Goal: Transaction & Acquisition: Register for event/course

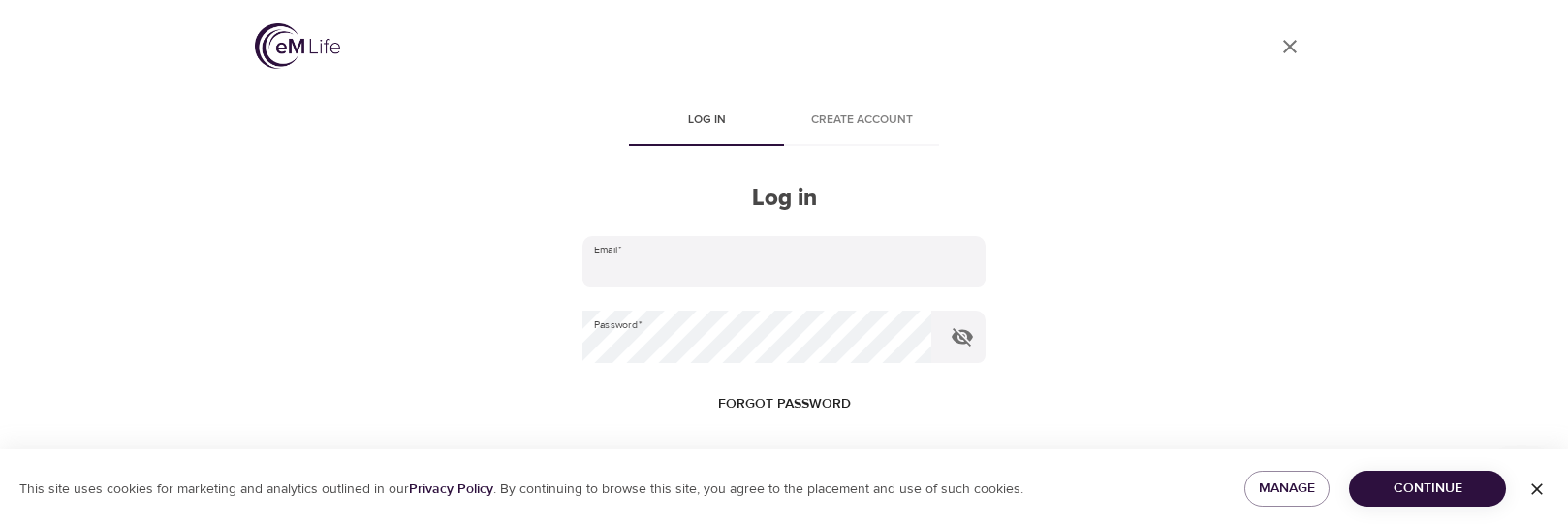
type input "[EMAIL_ADDRESS][DOMAIN_NAME]"
click at [1441, 480] on span "Continue" at bounding box center [1428, 488] width 126 height 24
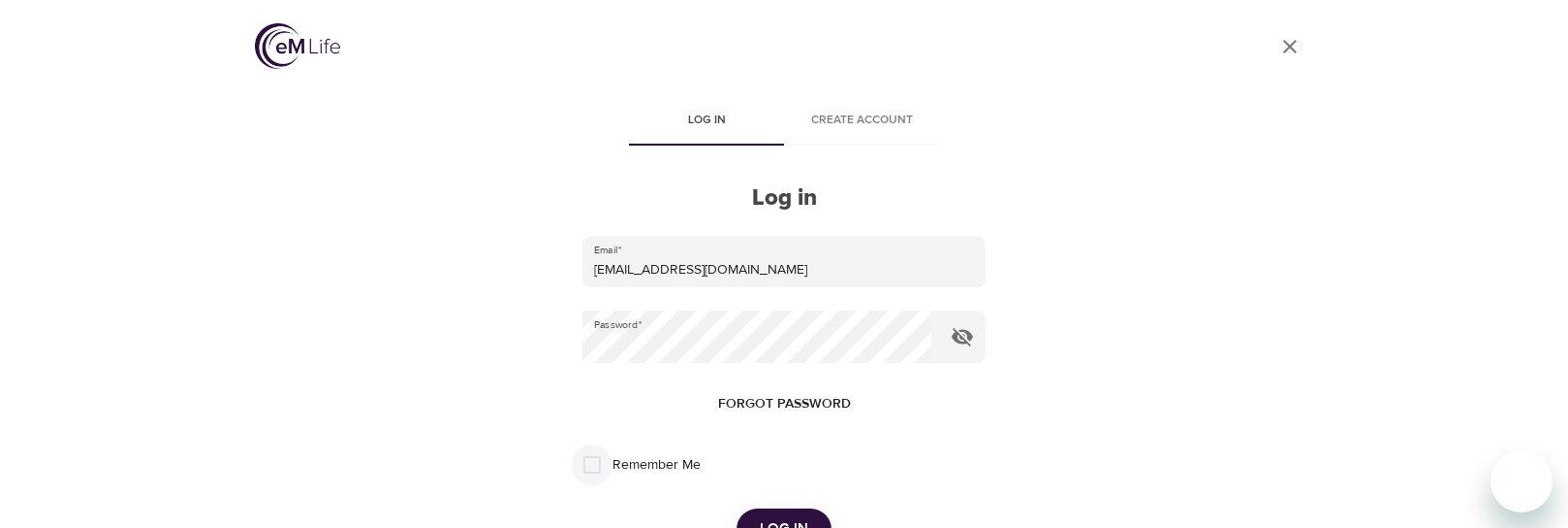
click at [592, 465] on input "Remember Me" at bounding box center [593, 465] width 41 height 41
checkbox input "true"
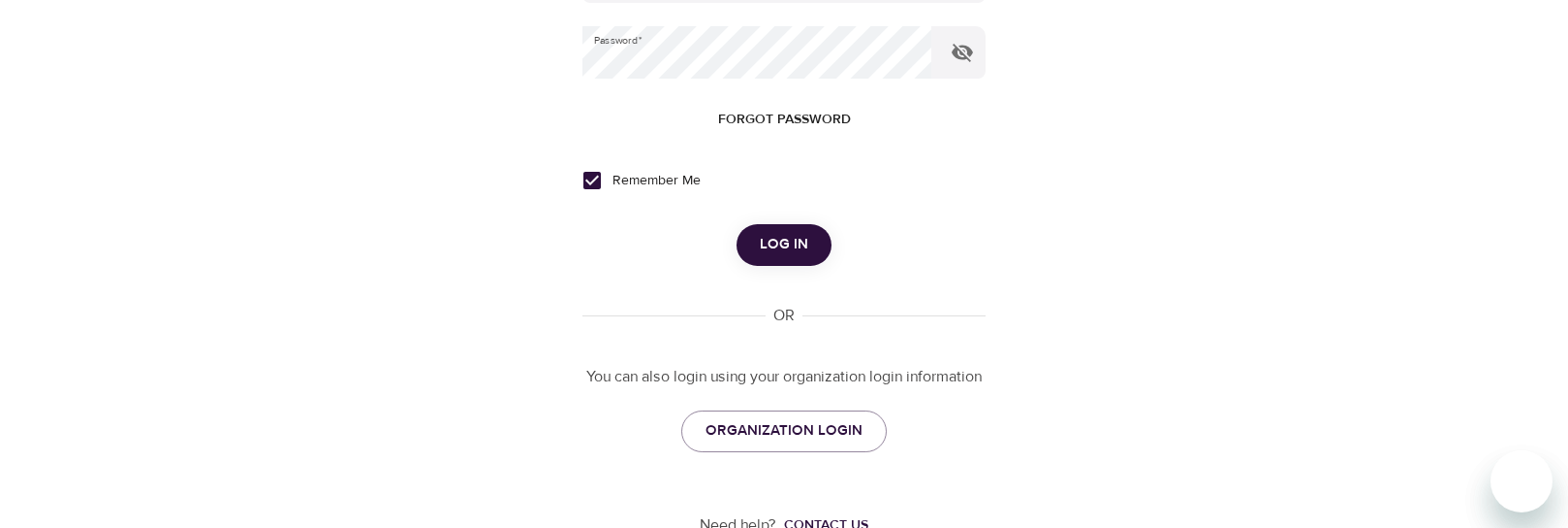
scroll to position [291, 0]
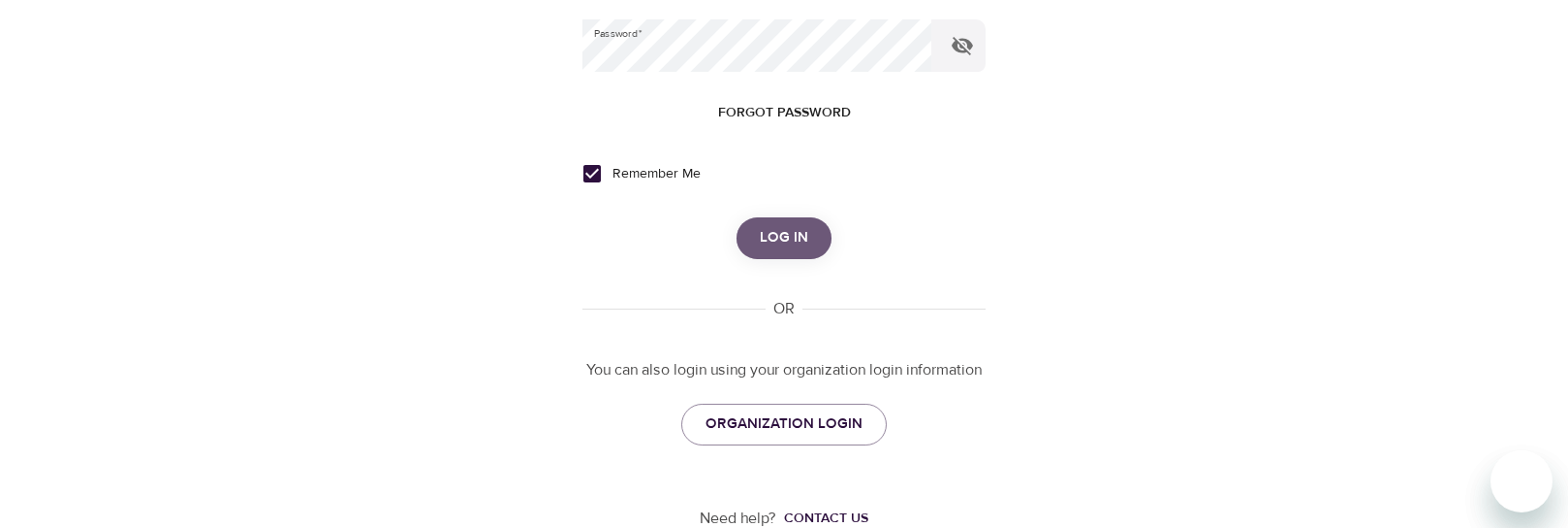
click at [777, 236] on span "Log in" at bounding box center [784, 237] width 49 height 25
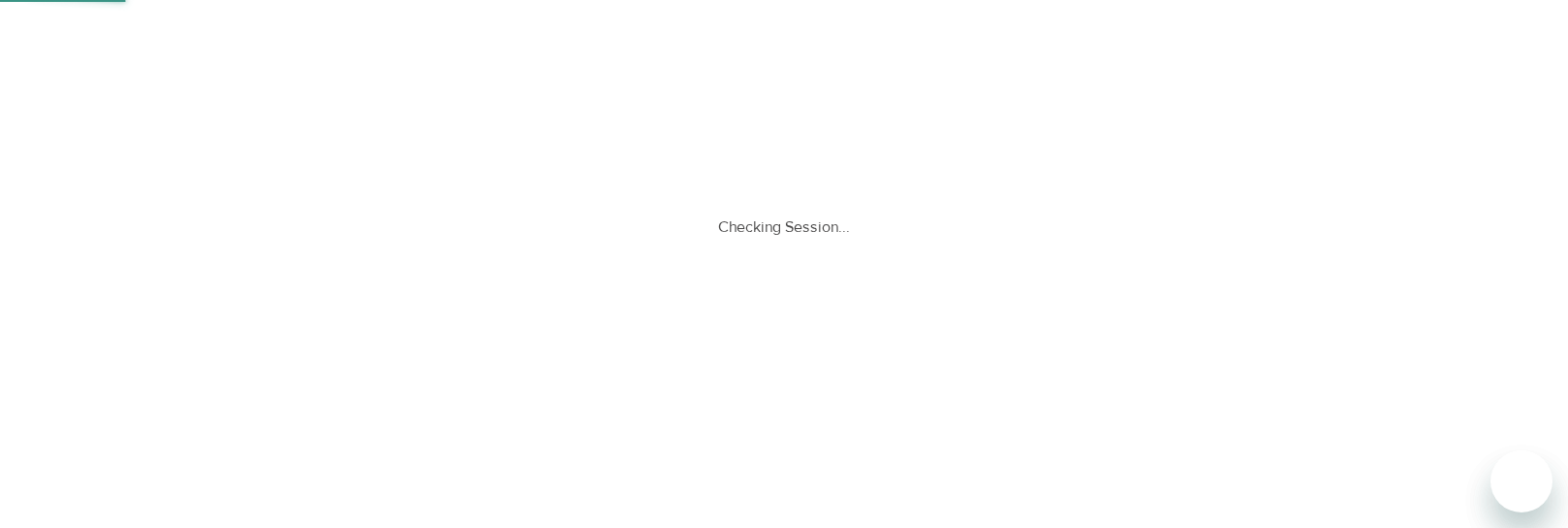
scroll to position [0, 0]
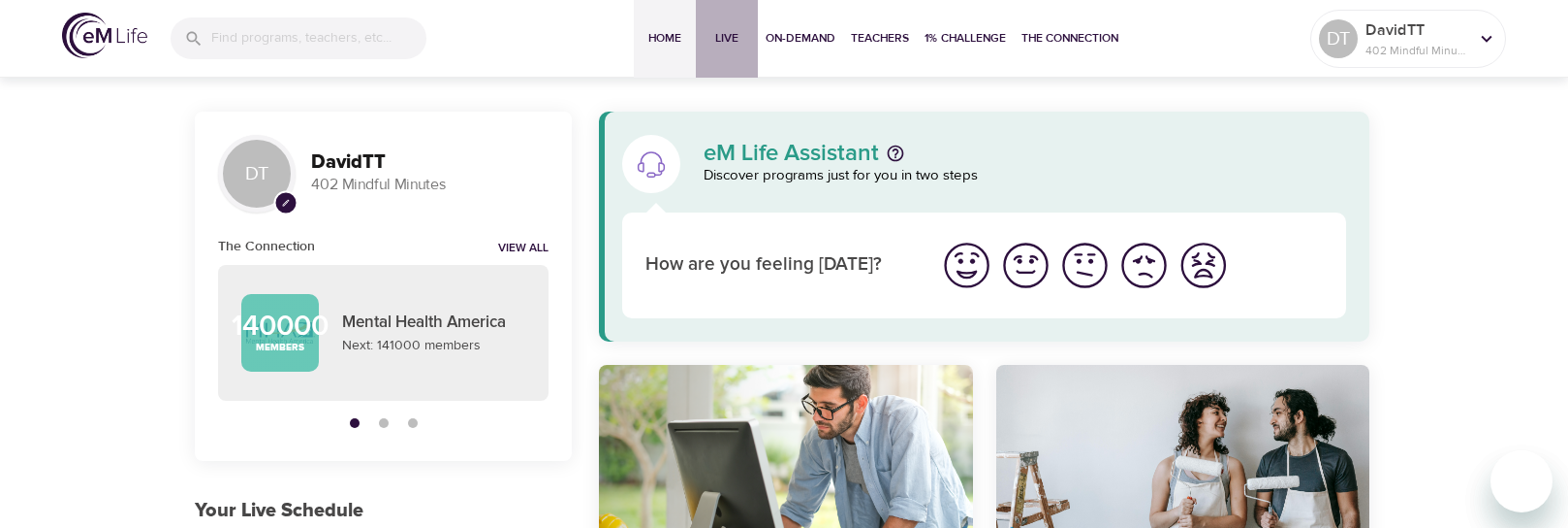
click at [732, 38] on span "Live" at bounding box center [727, 38] width 47 height 20
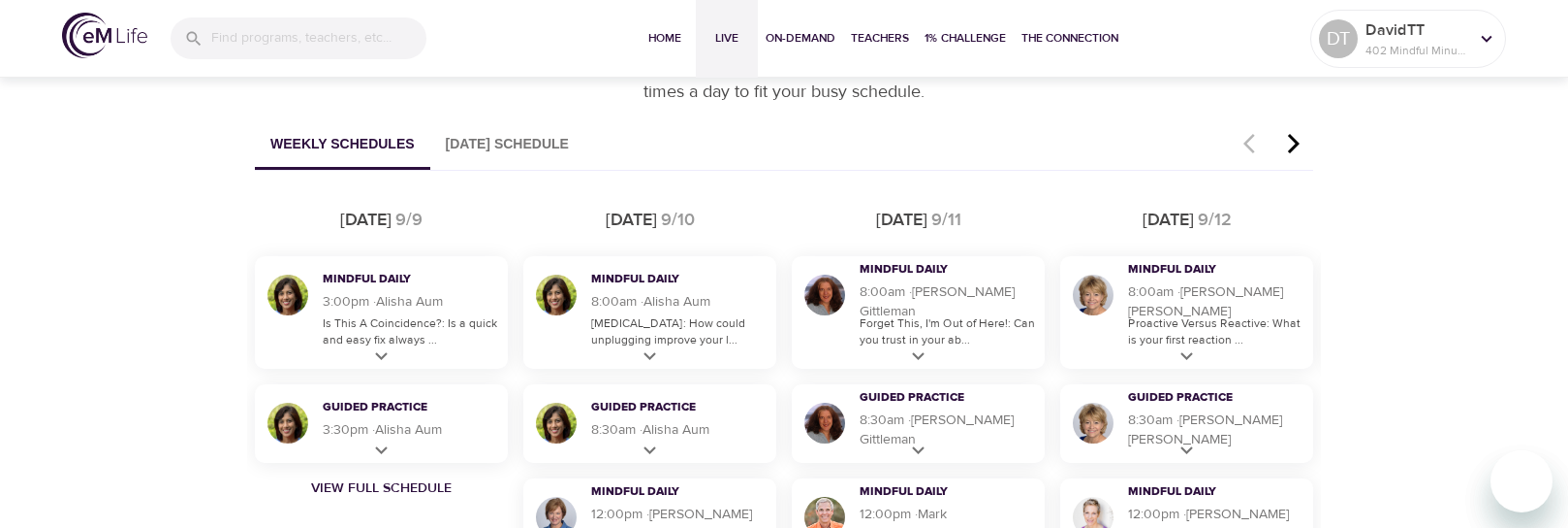
scroll to position [1164, 0]
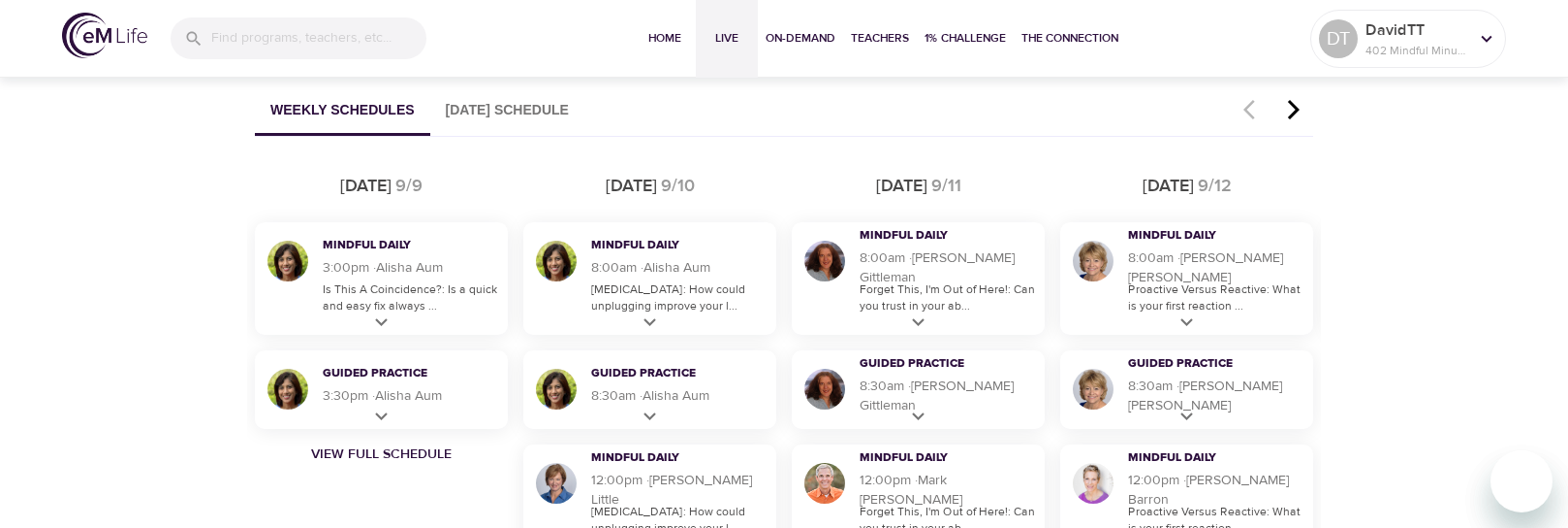
click at [343, 117] on button "Weekly Schedules" at bounding box center [342, 111] width 176 height 50
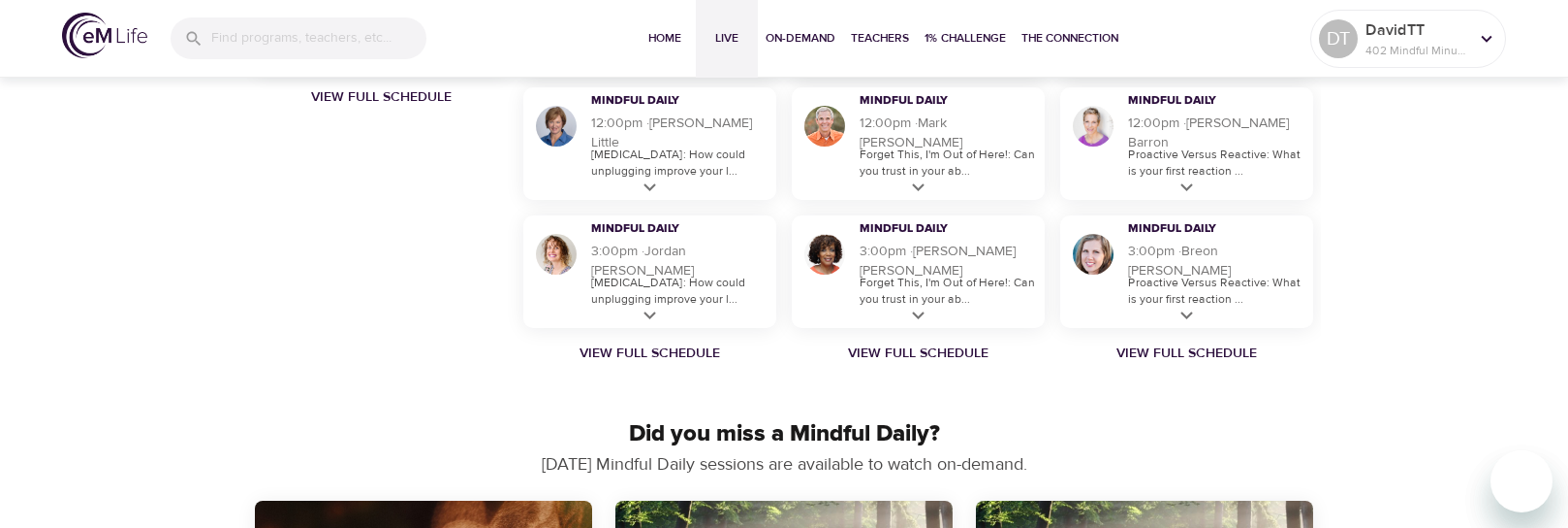
scroll to position [1552, 0]
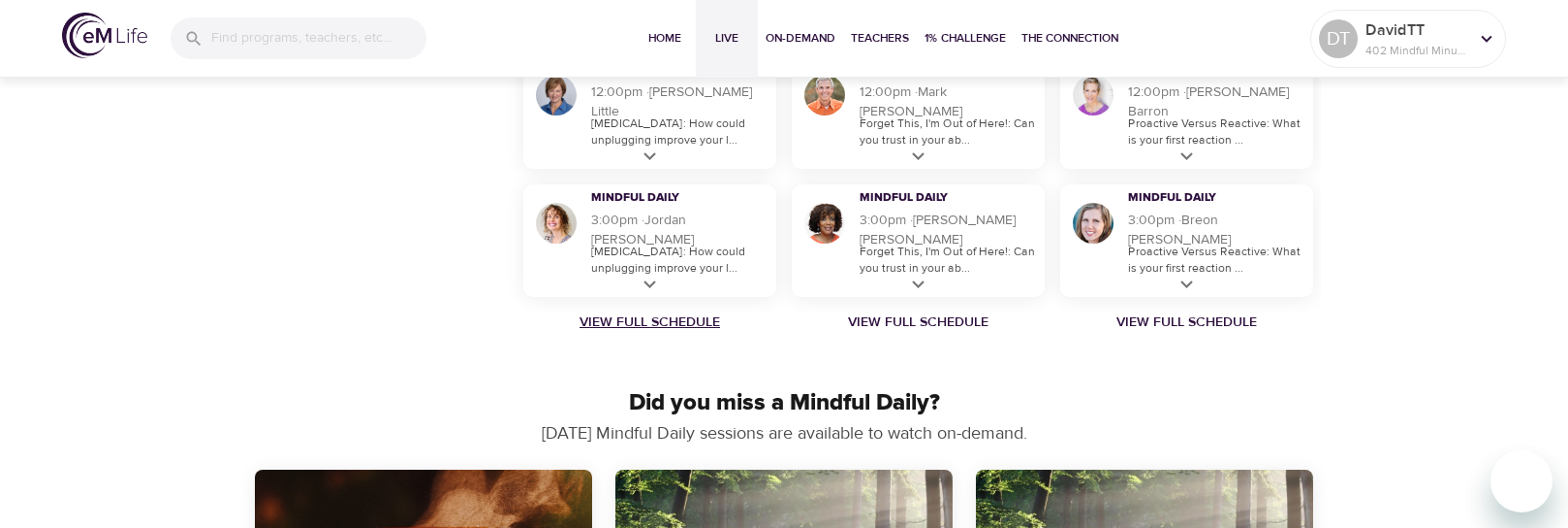
click at [651, 318] on link "View Full Schedule" at bounding box center [650, 322] width 268 height 19
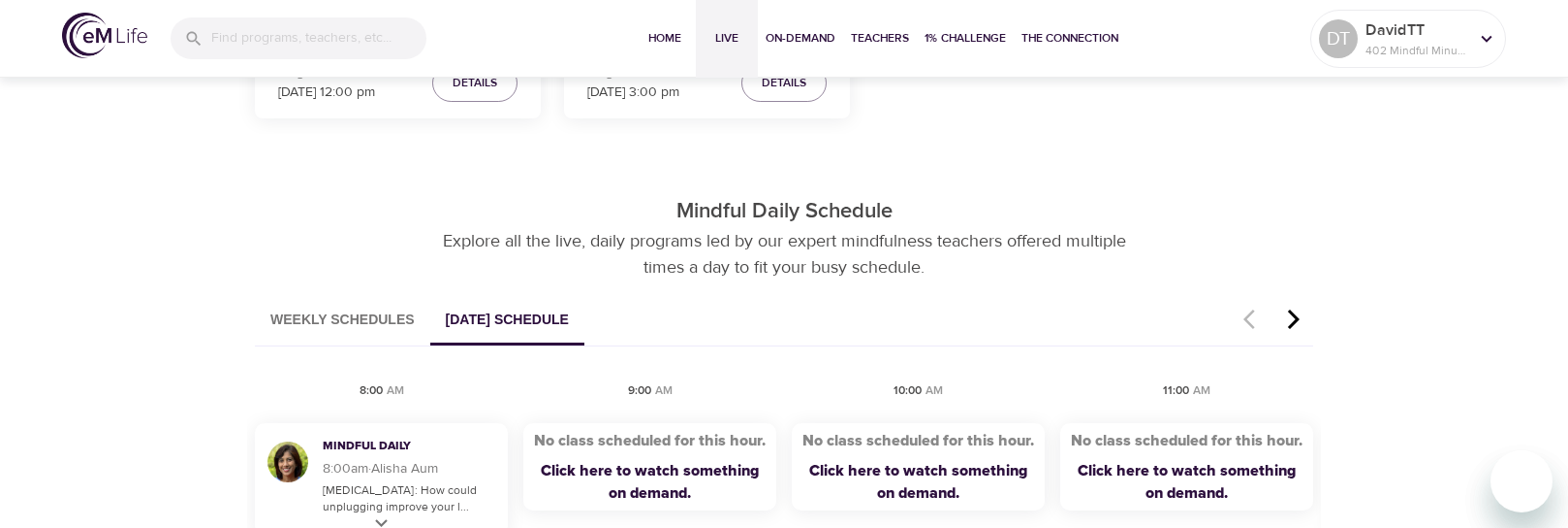
scroll to position [1148, 0]
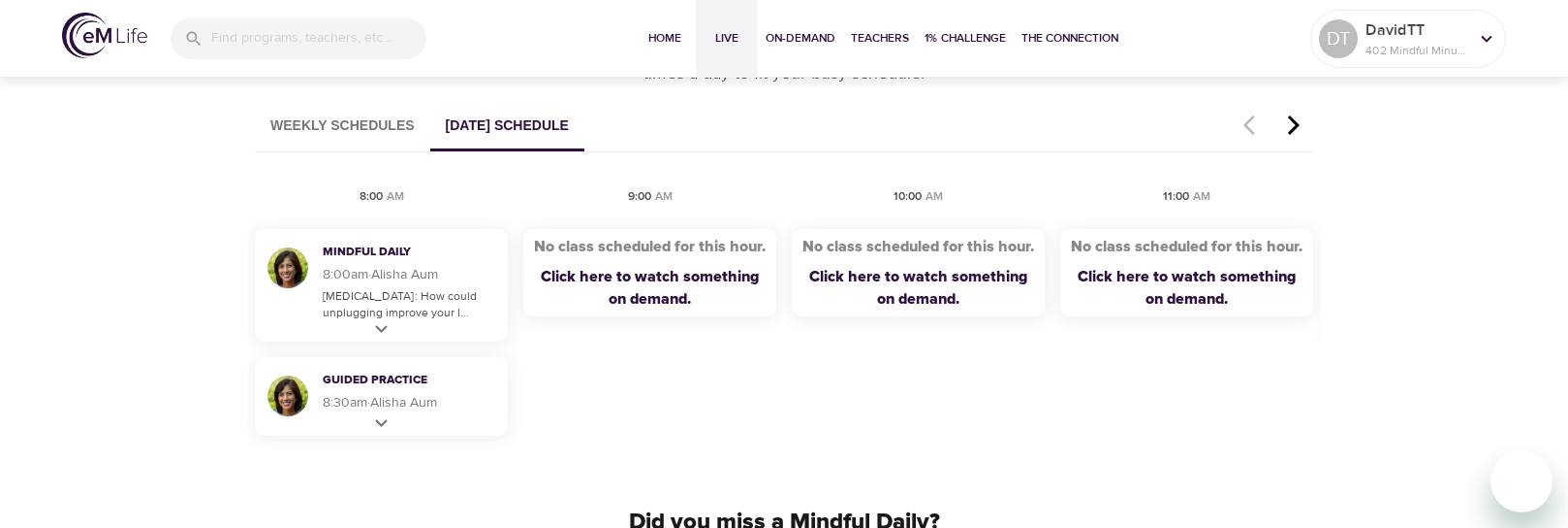
click at [324, 114] on button "Weekly Schedules" at bounding box center [342, 126] width 176 height 50
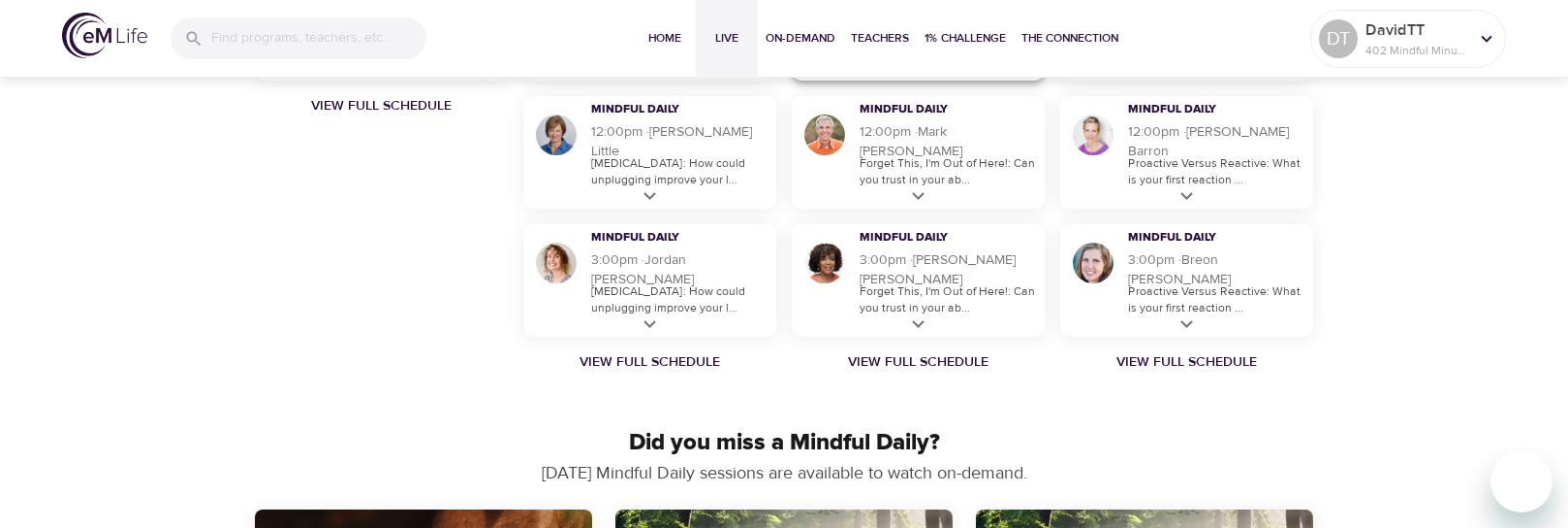
scroll to position [1246, 0]
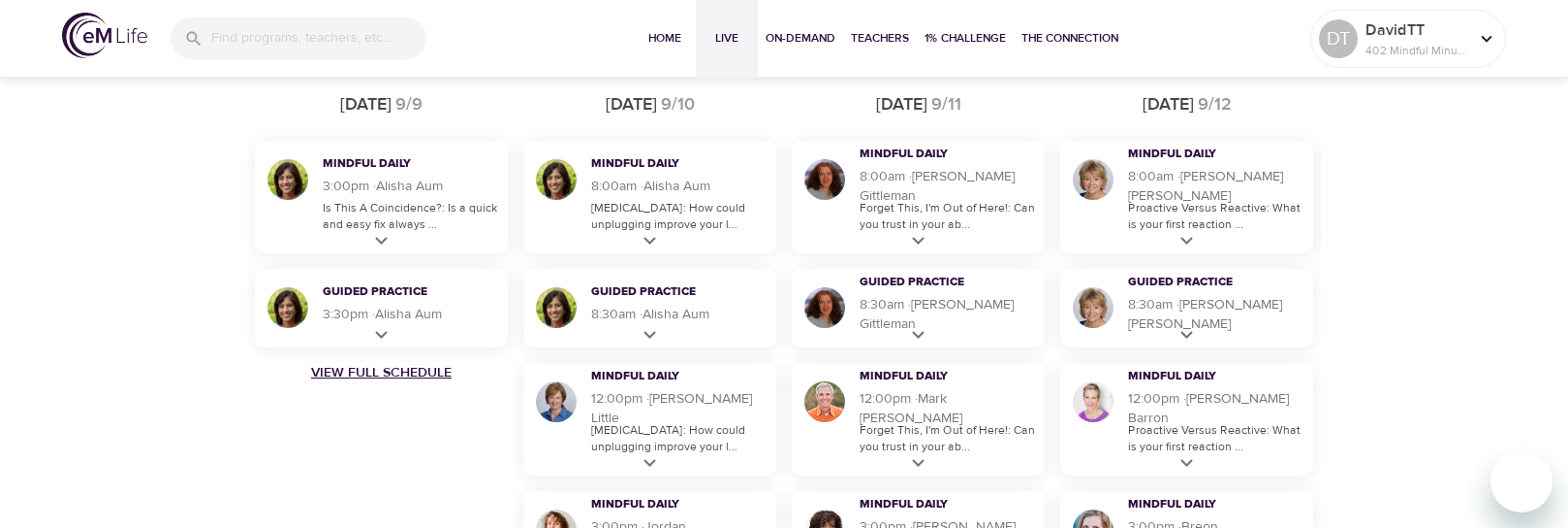
click at [384, 375] on link "View Full Schedule" at bounding box center [381, 372] width 268 height 19
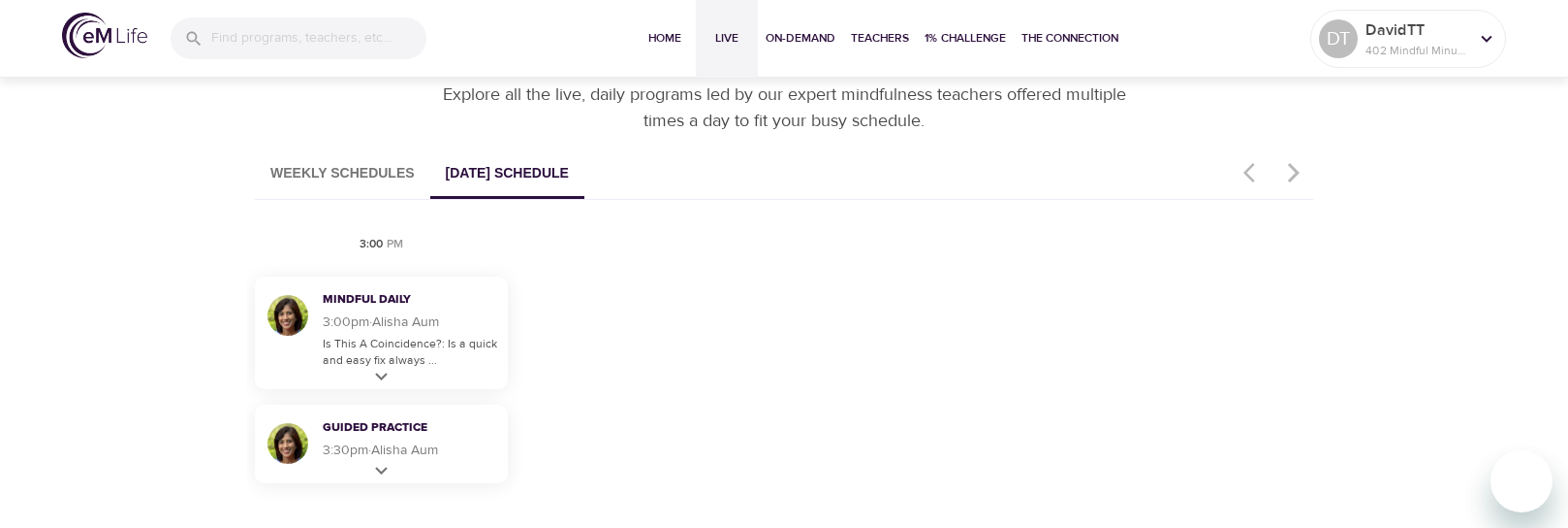
scroll to position [1067, 0]
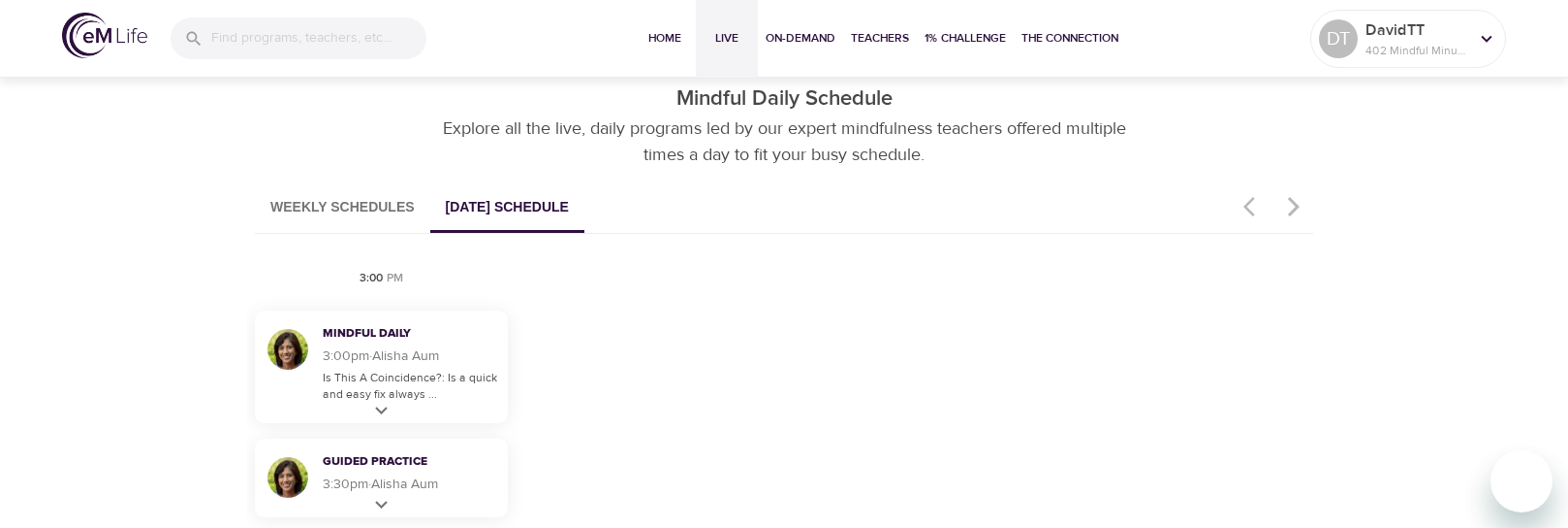
click at [348, 202] on button "Weekly Schedules" at bounding box center [342, 208] width 176 height 50
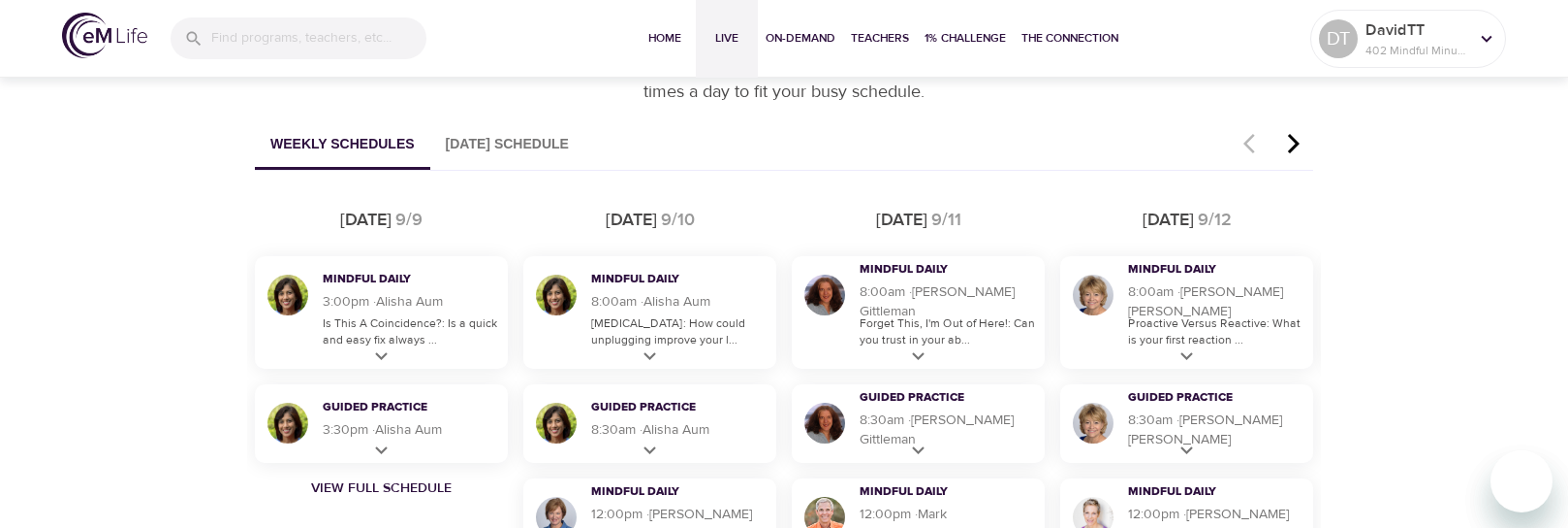
scroll to position [1164, 0]
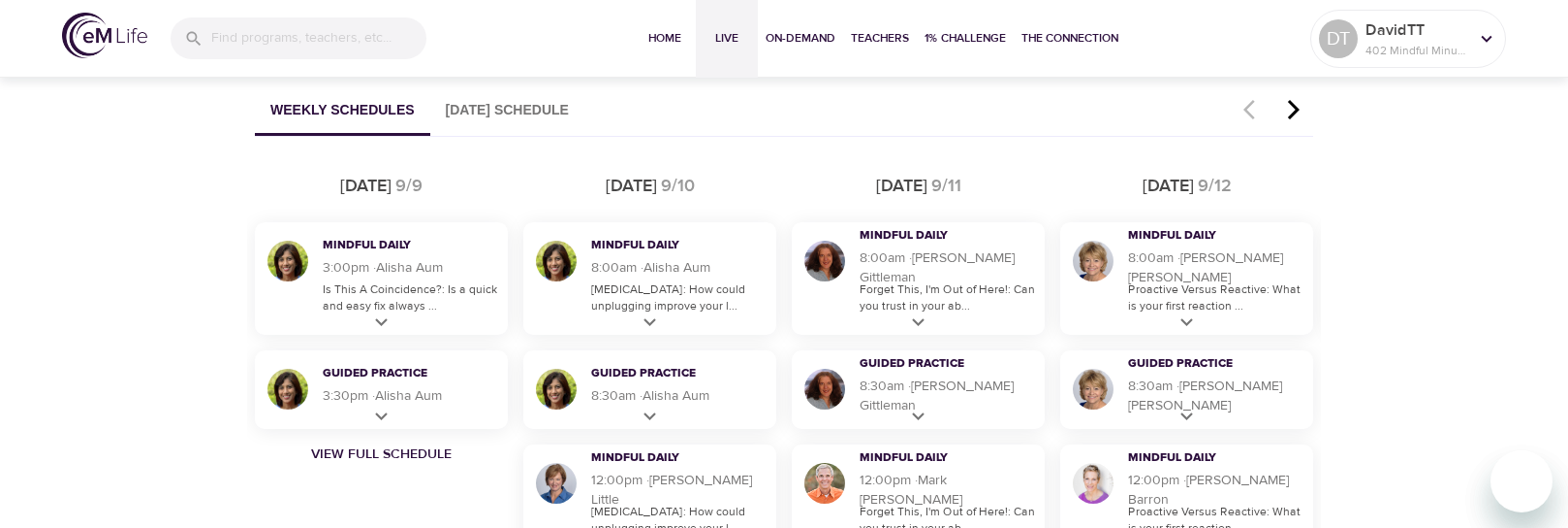
click at [1293, 107] on icon "button" at bounding box center [1294, 110] width 12 height 19
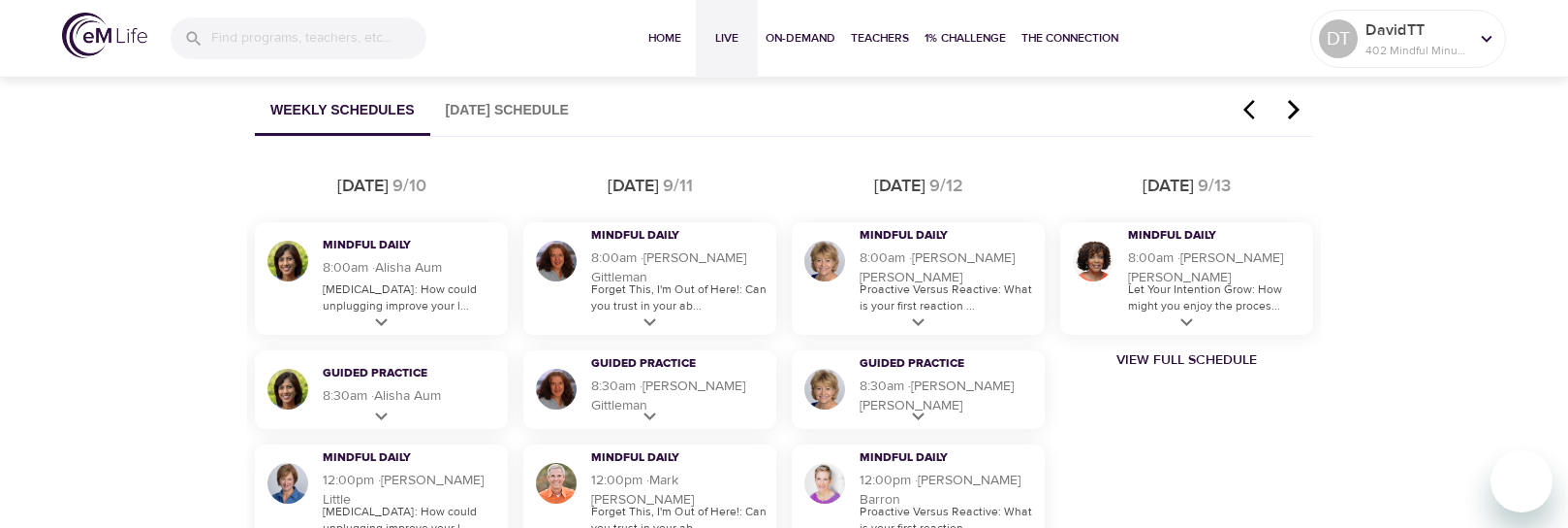
click at [1299, 109] on icon "button" at bounding box center [1294, 110] width 29 height 23
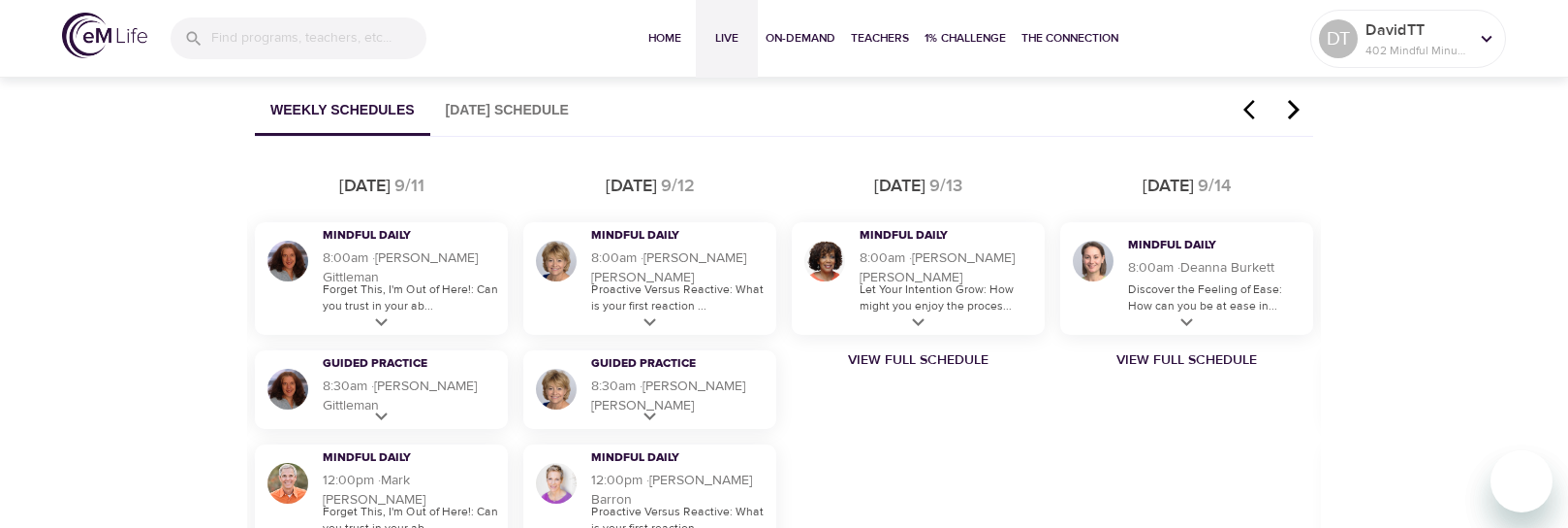
click at [1299, 111] on icon "button" at bounding box center [1294, 110] width 12 height 19
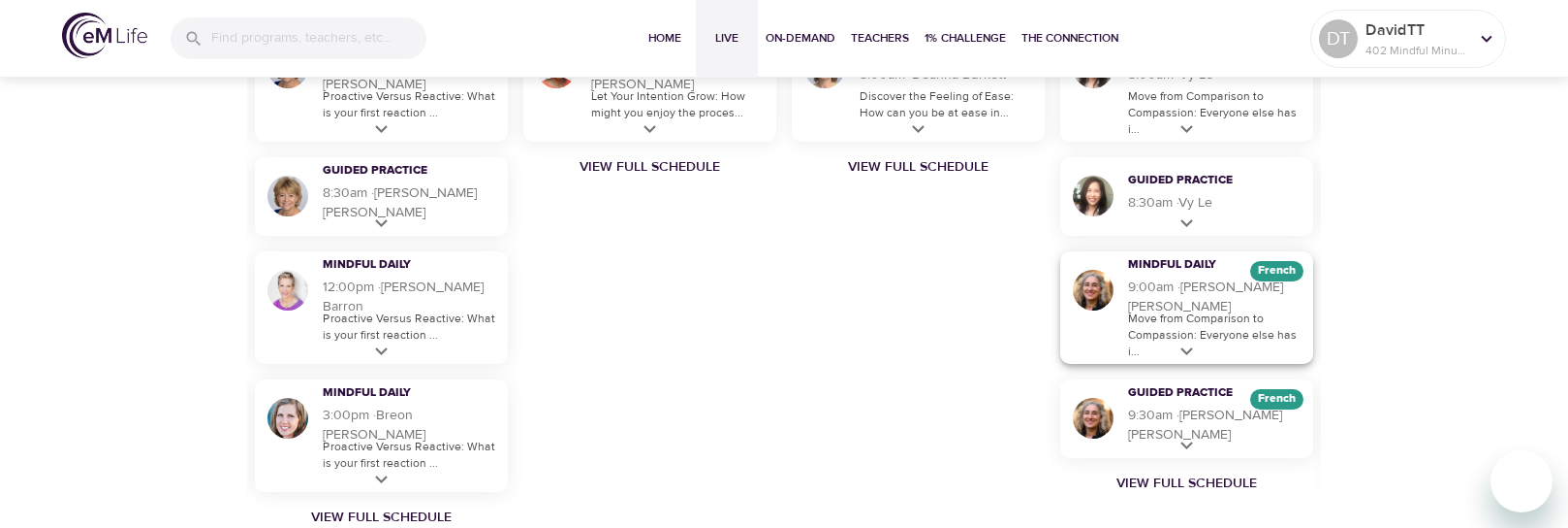
scroll to position [1358, 0]
click at [1187, 482] on link "View Full Schedule" at bounding box center [1186, 482] width 268 height 19
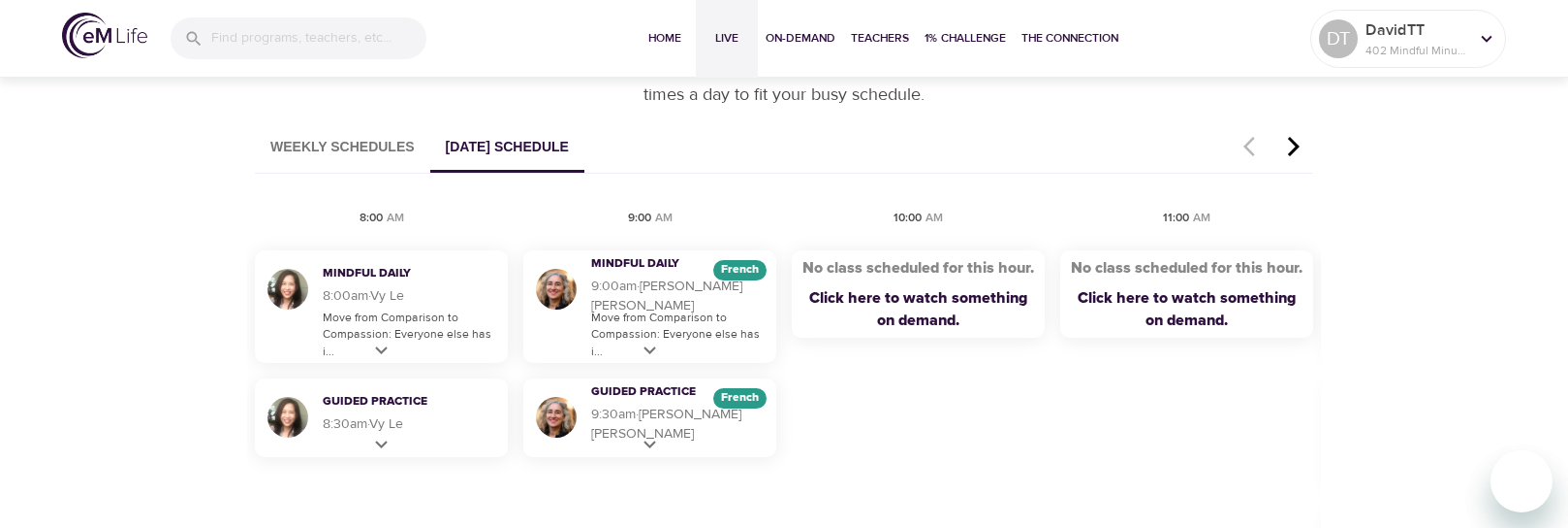
scroll to position [1164, 0]
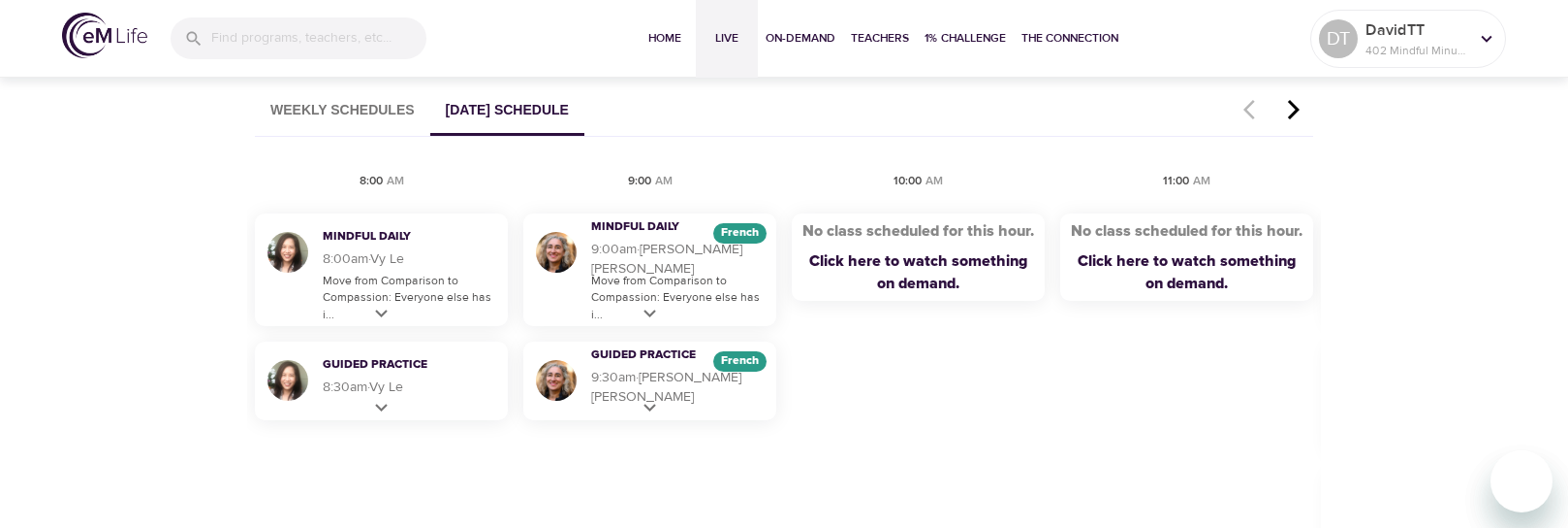
click at [1293, 108] on icon "button" at bounding box center [1294, 110] width 29 height 23
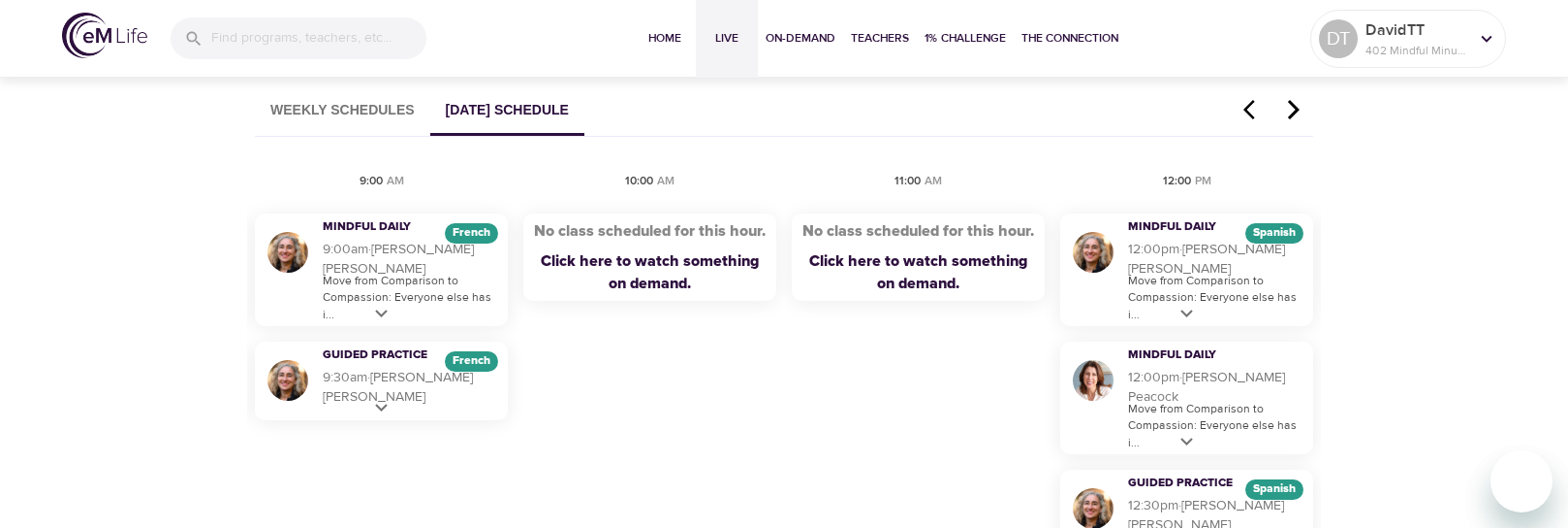
click at [1291, 109] on icon "button" at bounding box center [1294, 110] width 29 height 23
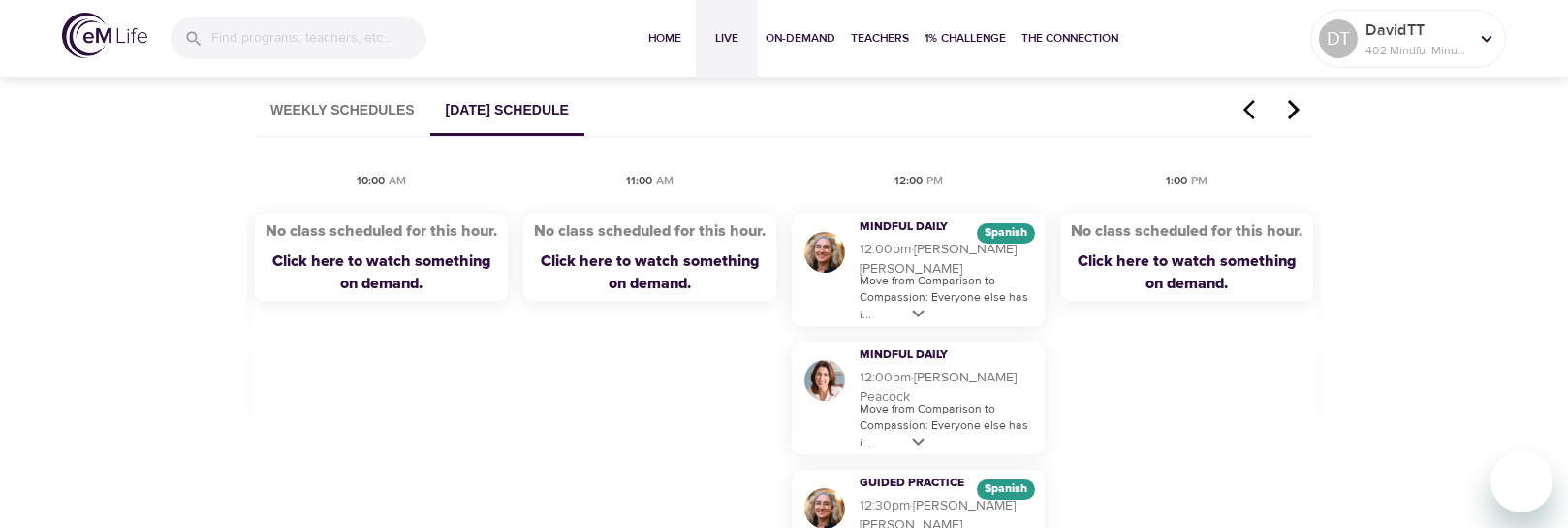
click at [1291, 109] on icon "button" at bounding box center [1294, 110] width 29 height 23
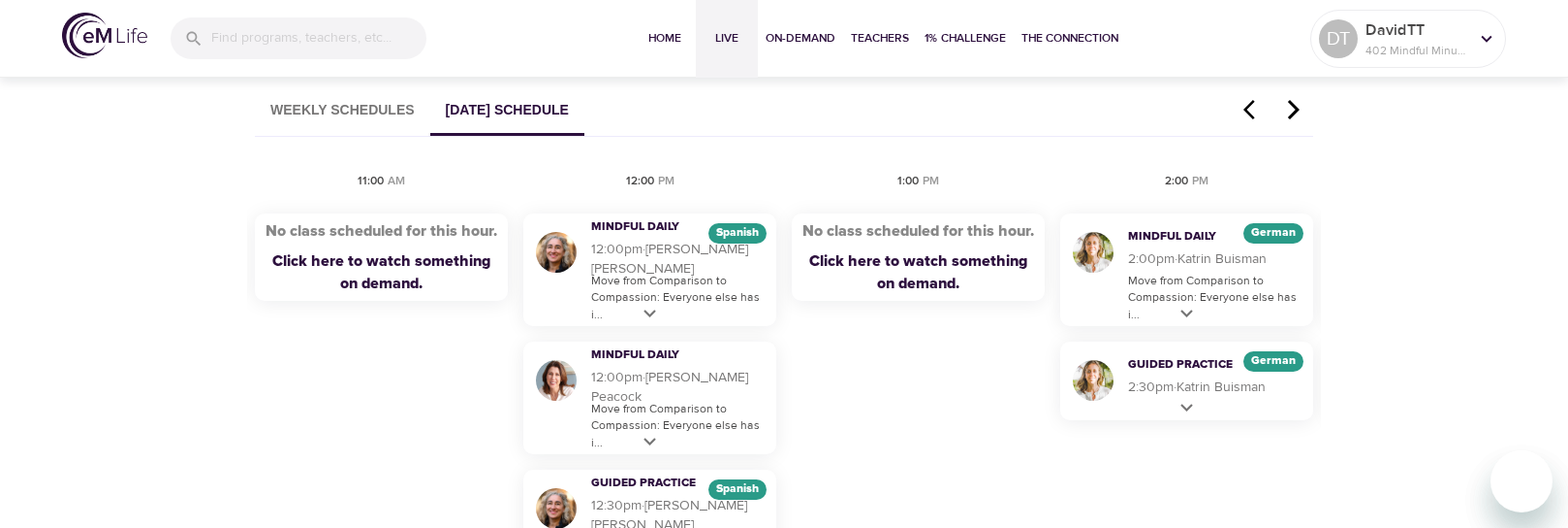
click at [1291, 109] on icon "button" at bounding box center [1294, 110] width 29 height 23
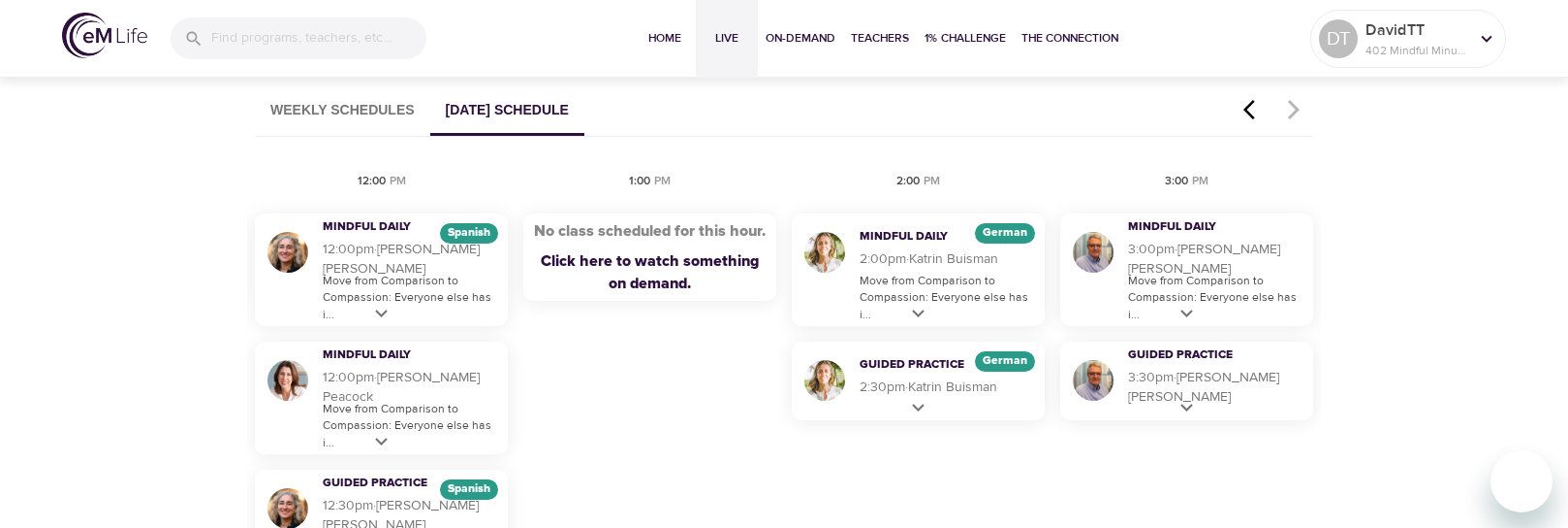
click at [353, 101] on button "Weekly Schedules" at bounding box center [342, 111] width 176 height 50
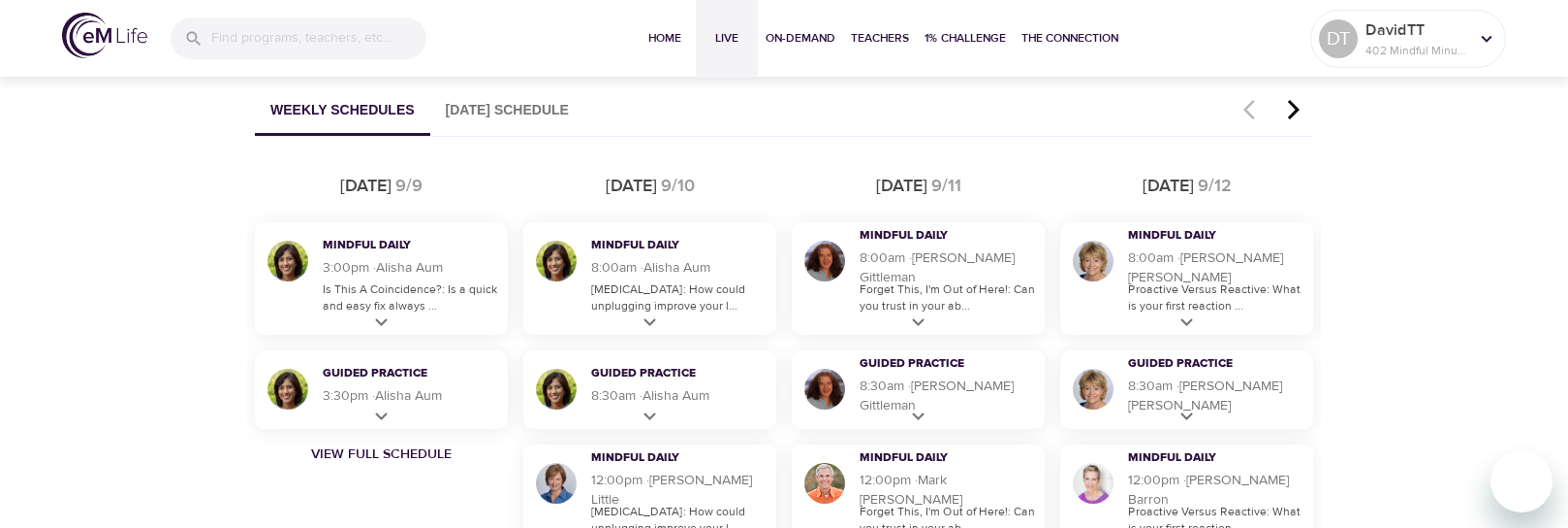
click at [1297, 107] on icon "button" at bounding box center [1294, 110] width 29 height 23
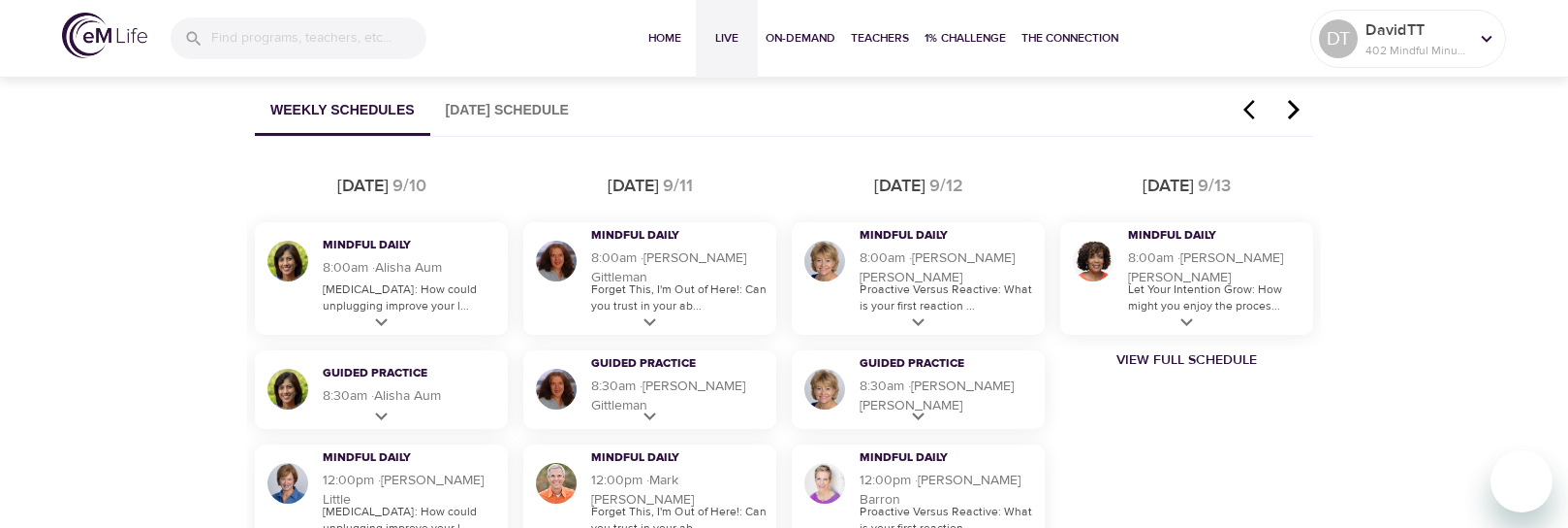
click at [1297, 107] on icon "button" at bounding box center [1294, 110] width 29 height 23
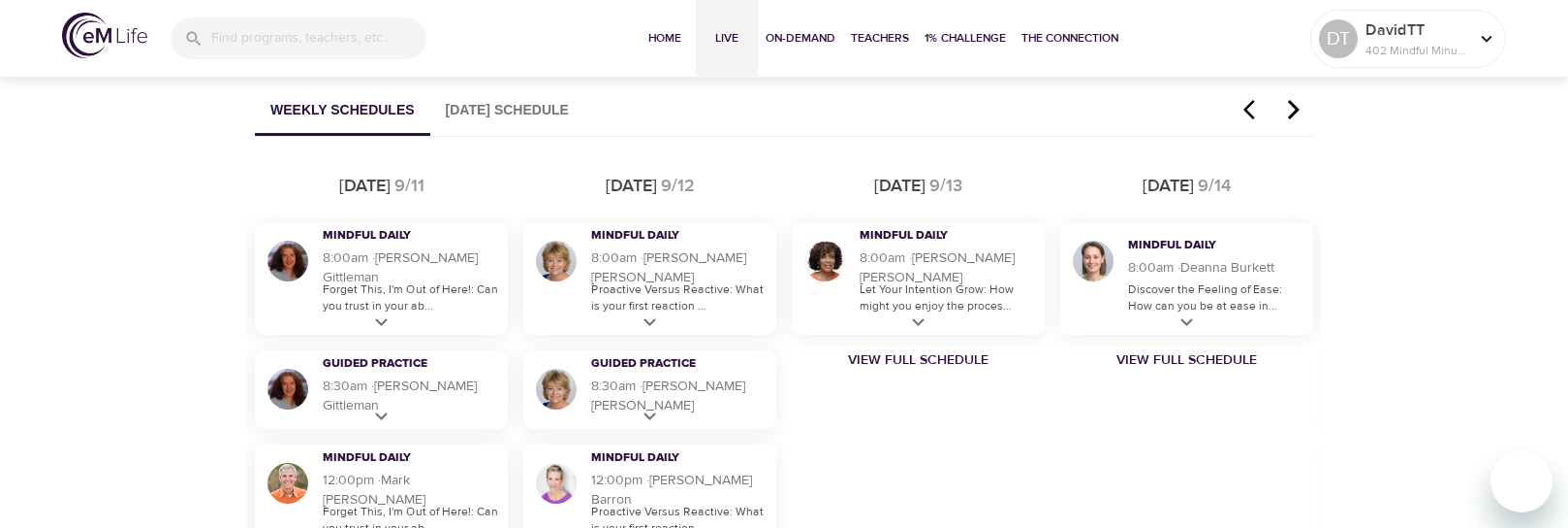
click at [1289, 107] on icon "button" at bounding box center [1294, 110] width 29 height 23
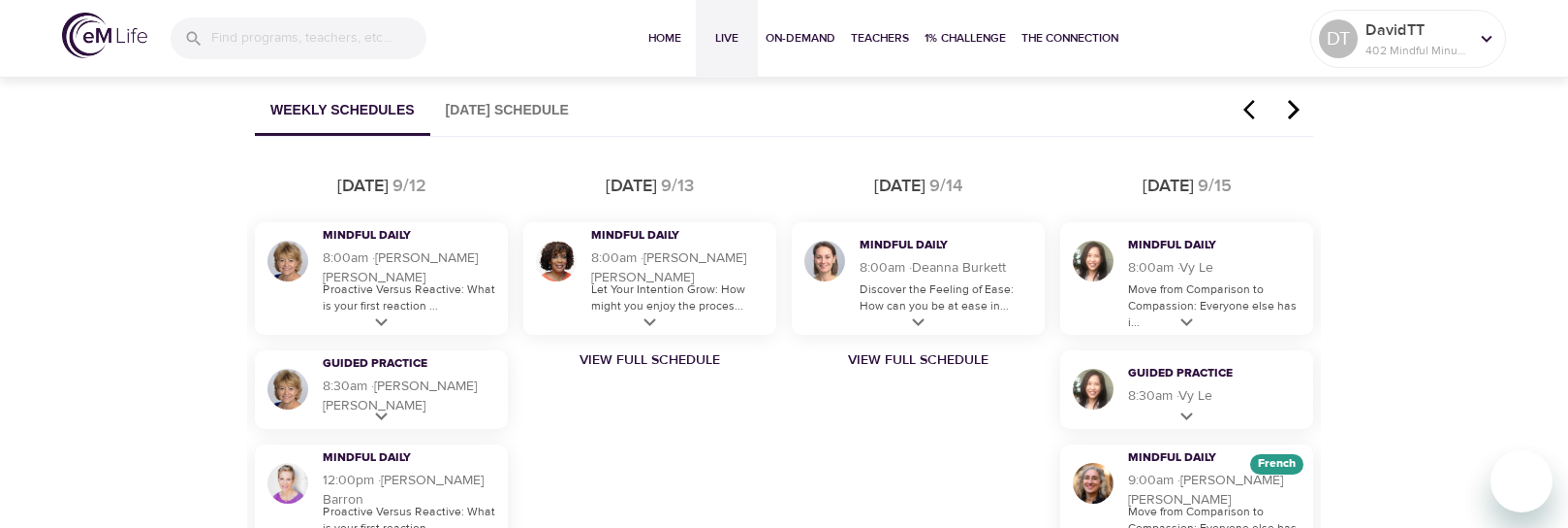
click at [1289, 107] on icon "button" at bounding box center [1294, 110] width 29 height 23
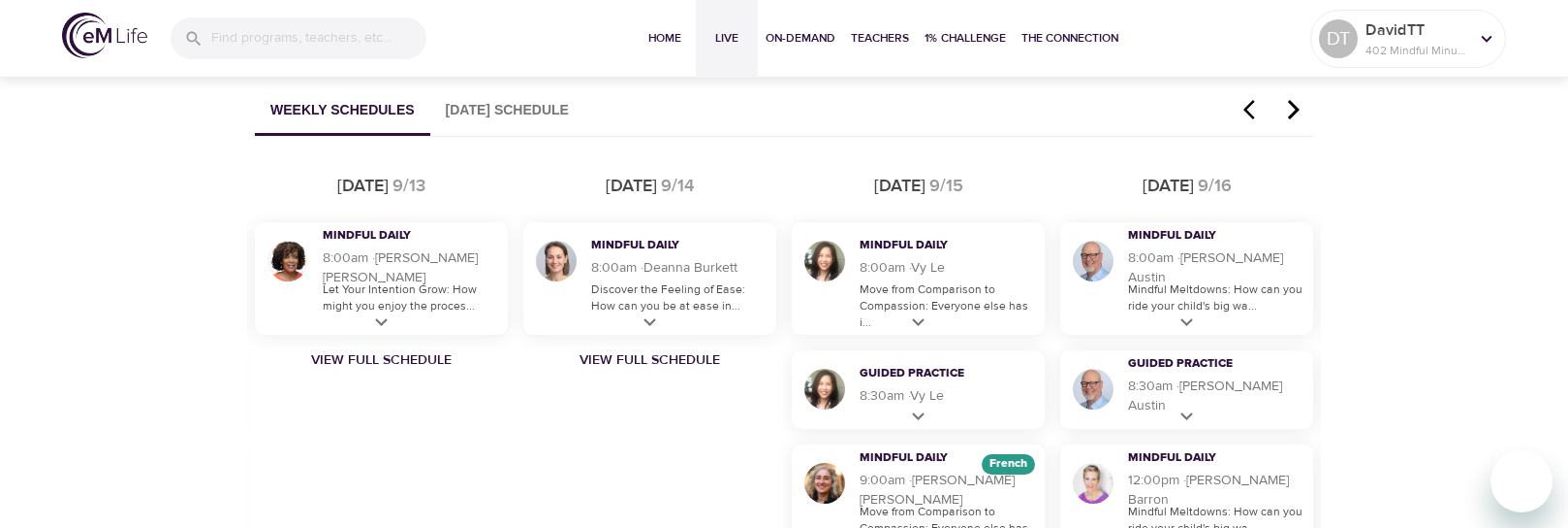
click at [1289, 108] on icon "button" at bounding box center [1294, 110] width 29 height 23
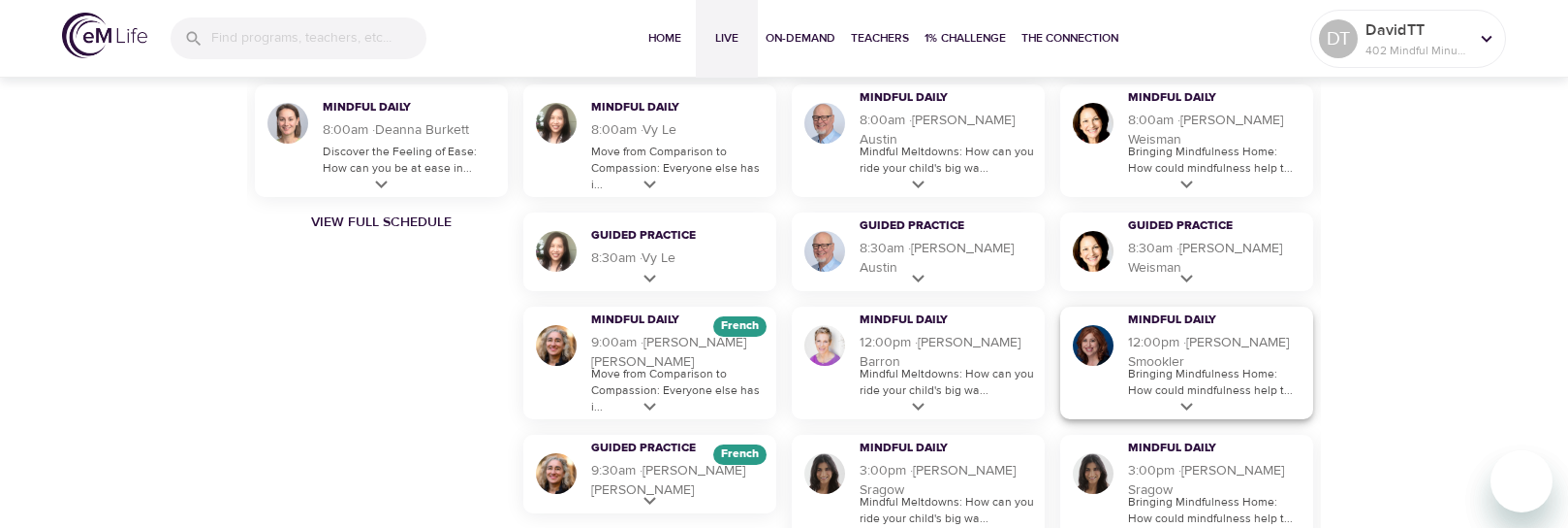
scroll to position [1268, 0]
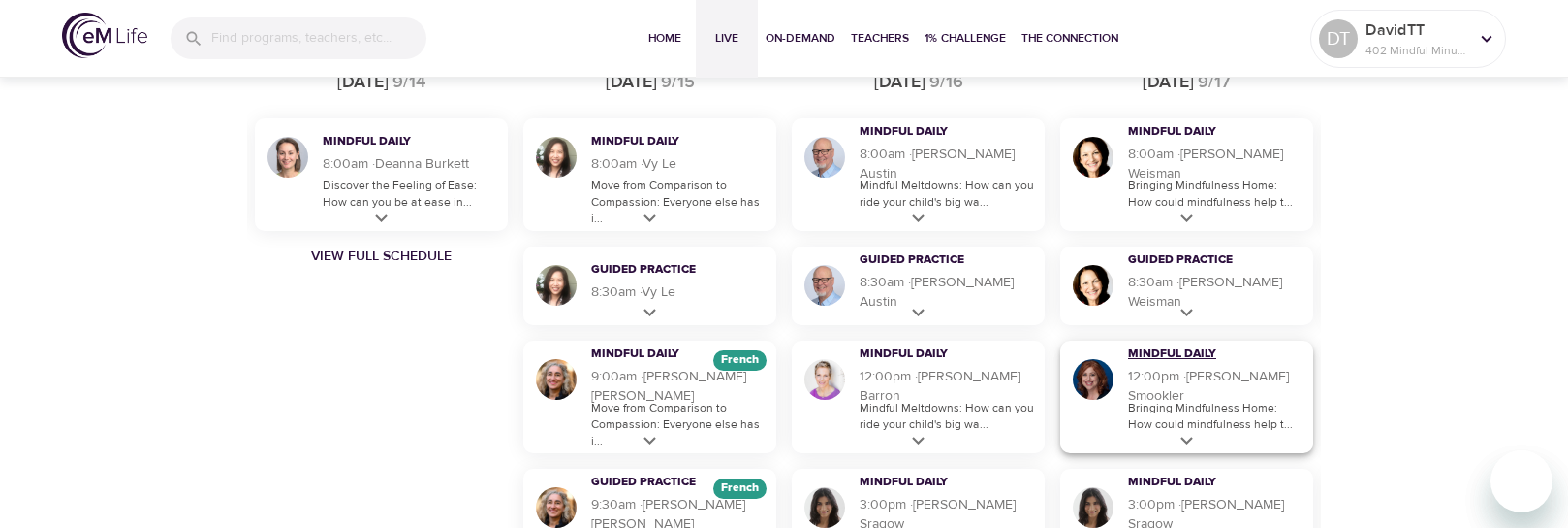
click at [1149, 363] on h3 "Mindful Daily" at bounding box center [1203, 354] width 151 height 17
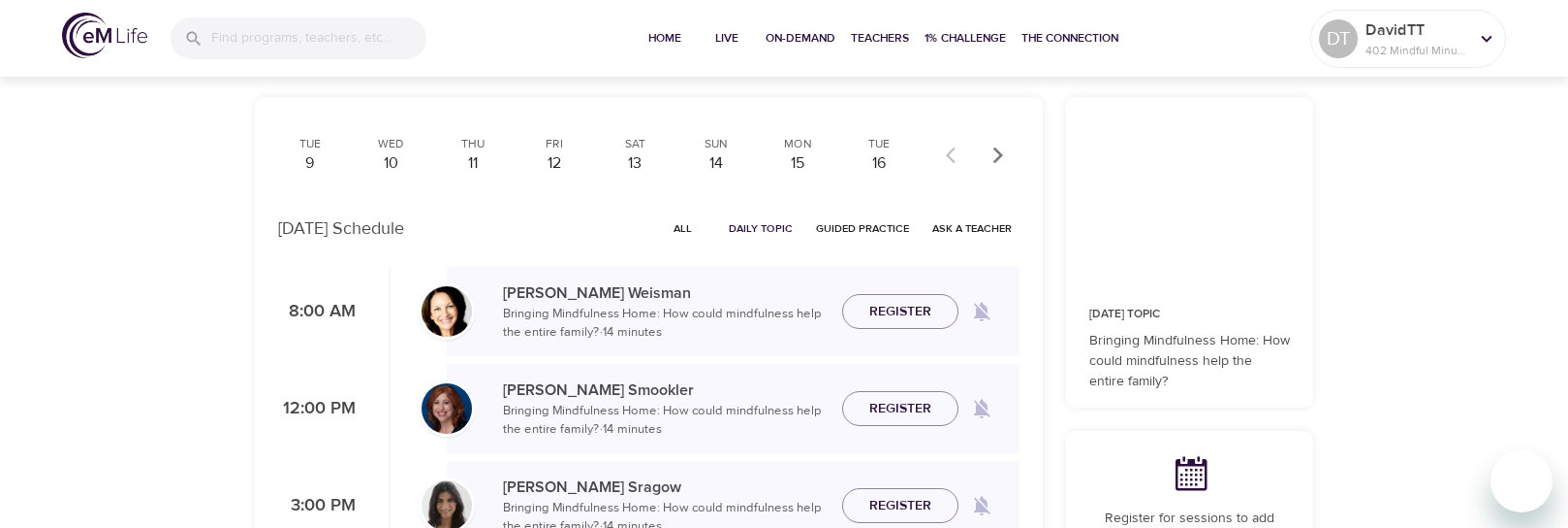
scroll to position [97, 0]
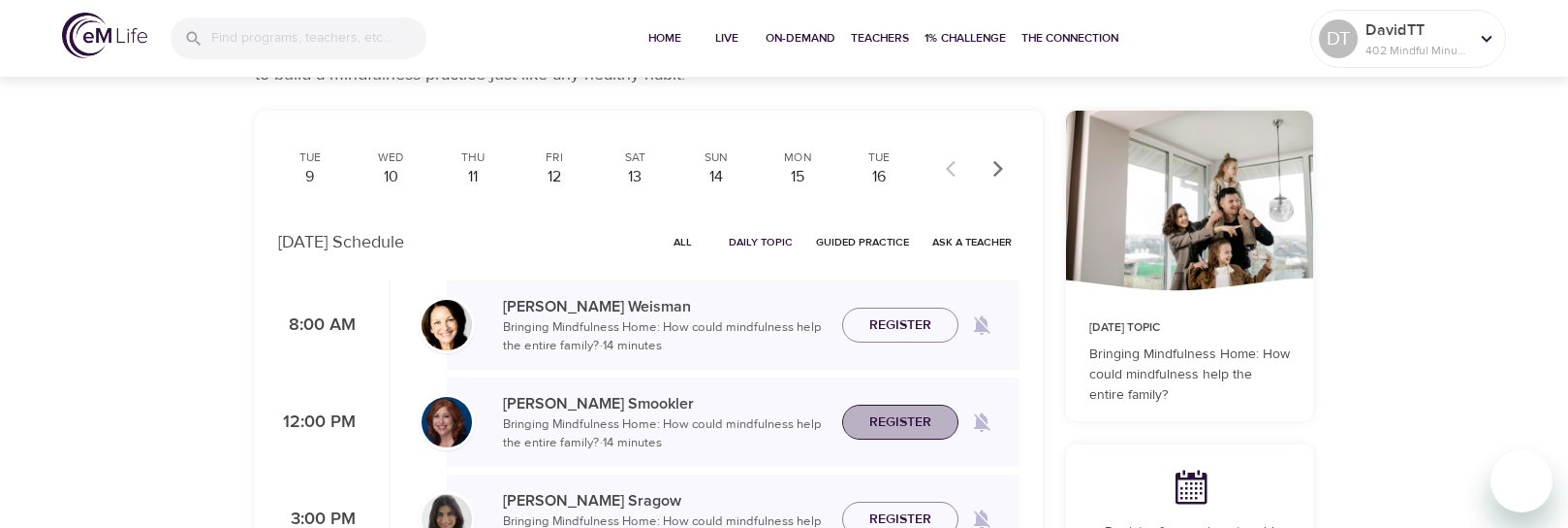
click at [919, 418] on span "Register" at bounding box center [901, 422] width 62 height 24
click at [1002, 167] on icon "button" at bounding box center [999, 168] width 10 height 17
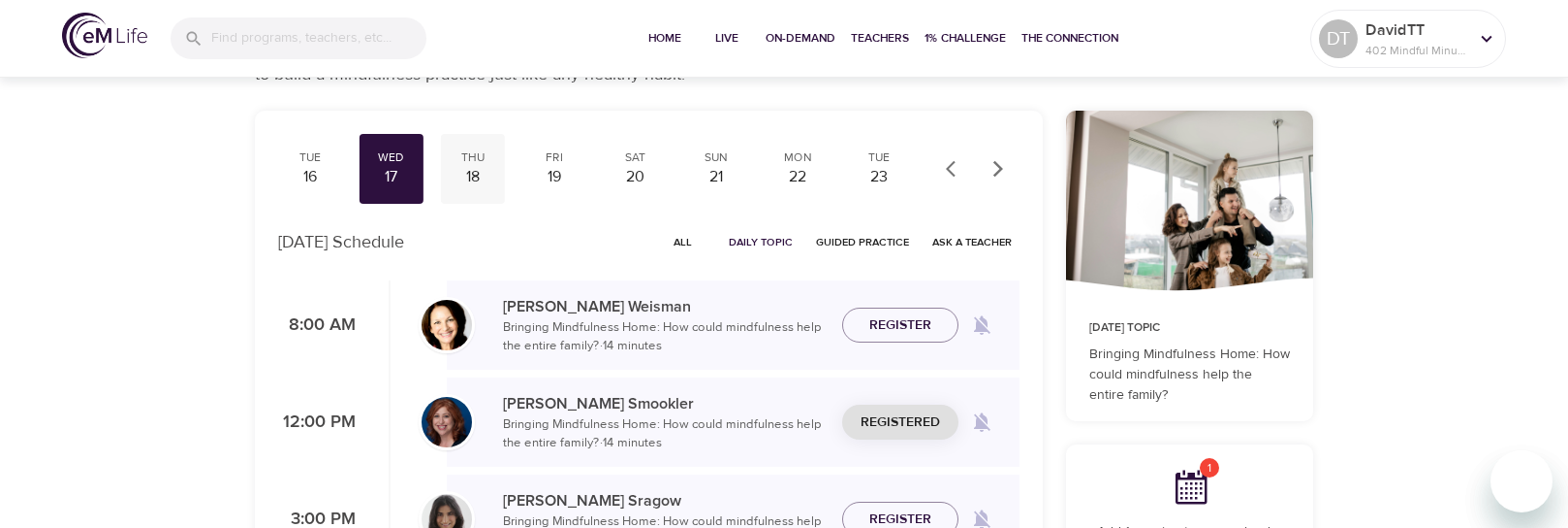
click at [479, 158] on div "Thu" at bounding box center [473, 158] width 49 height 17
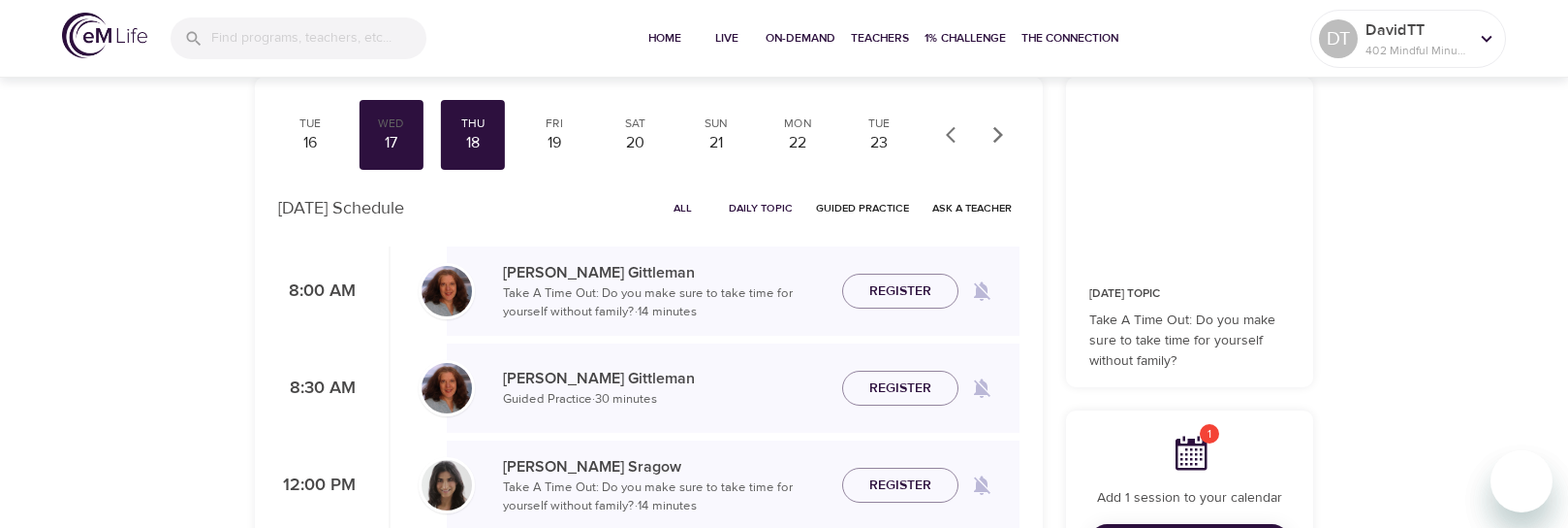
scroll to position [97, 0]
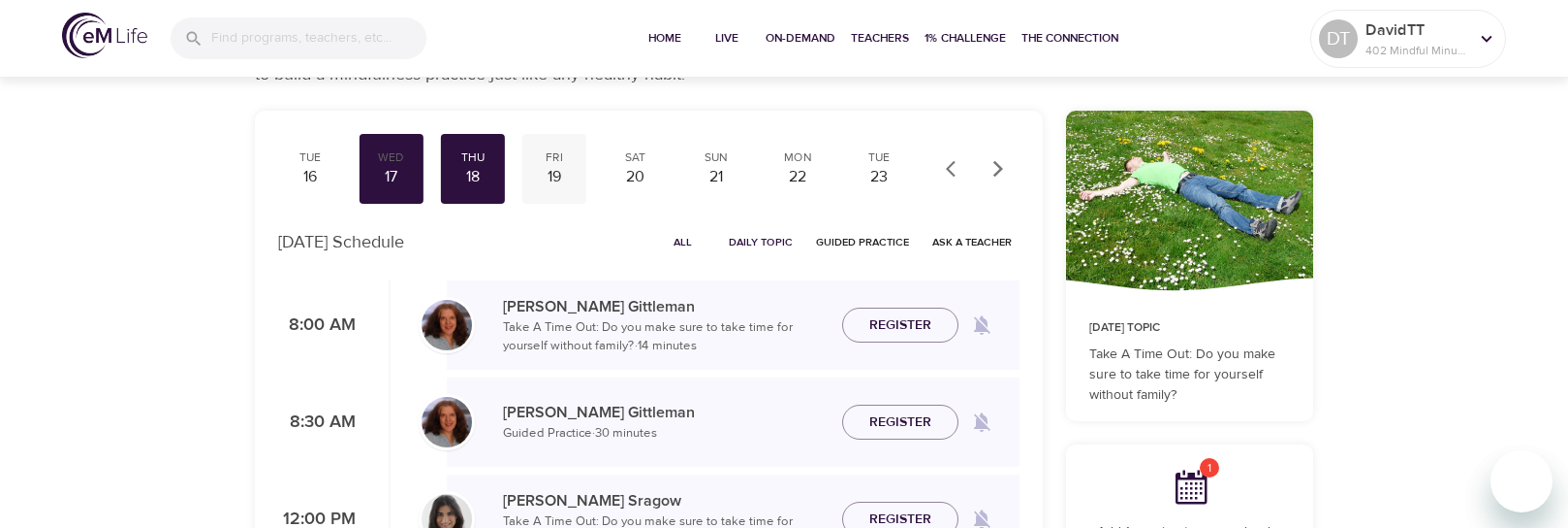
click at [562, 169] on div "19" at bounding box center [555, 177] width 49 height 22
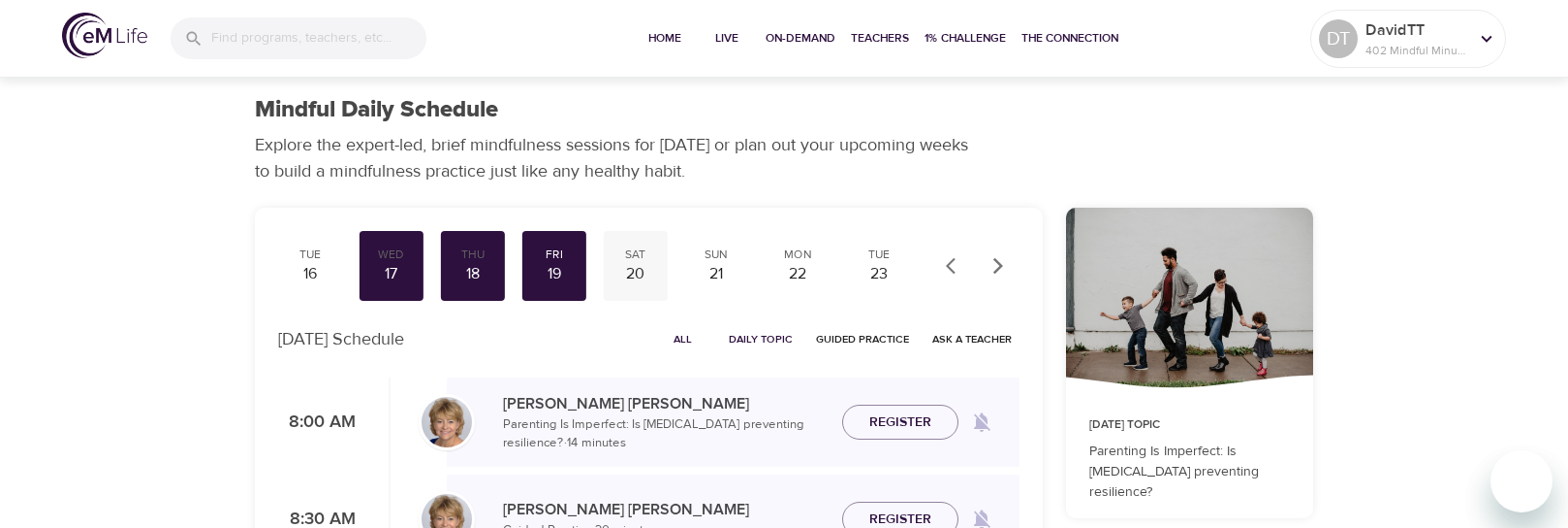
click at [623, 263] on div "20" at bounding box center [636, 273] width 49 height 22
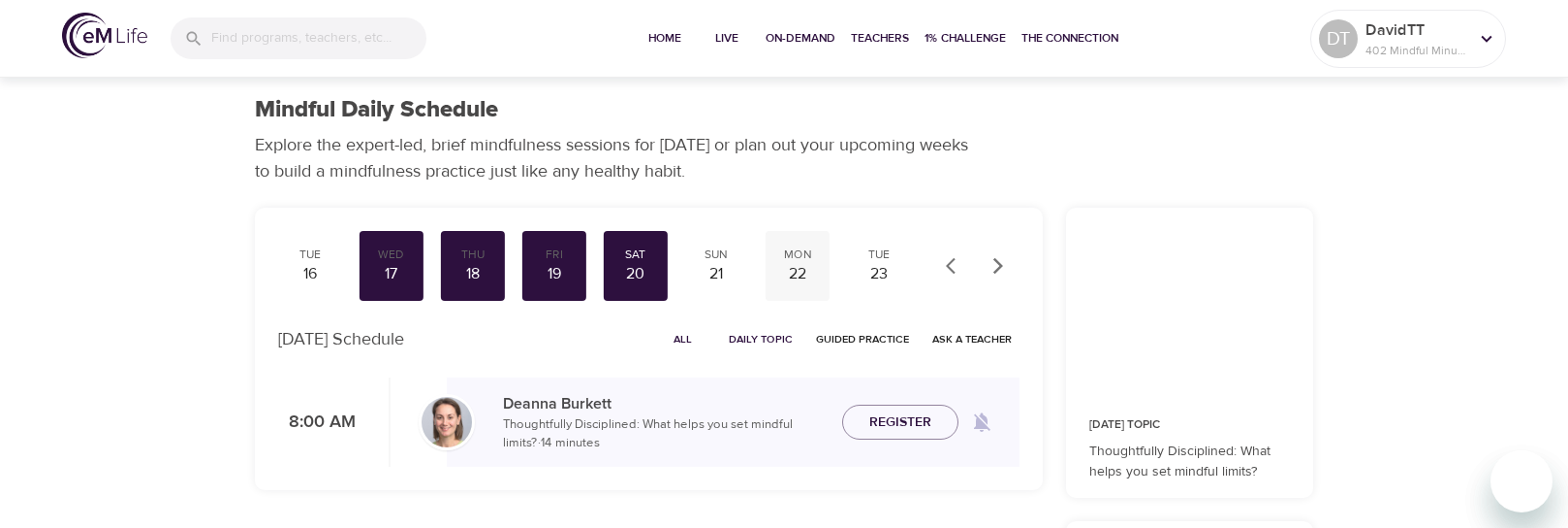
click at [809, 257] on div "Mon" at bounding box center [798, 254] width 49 height 17
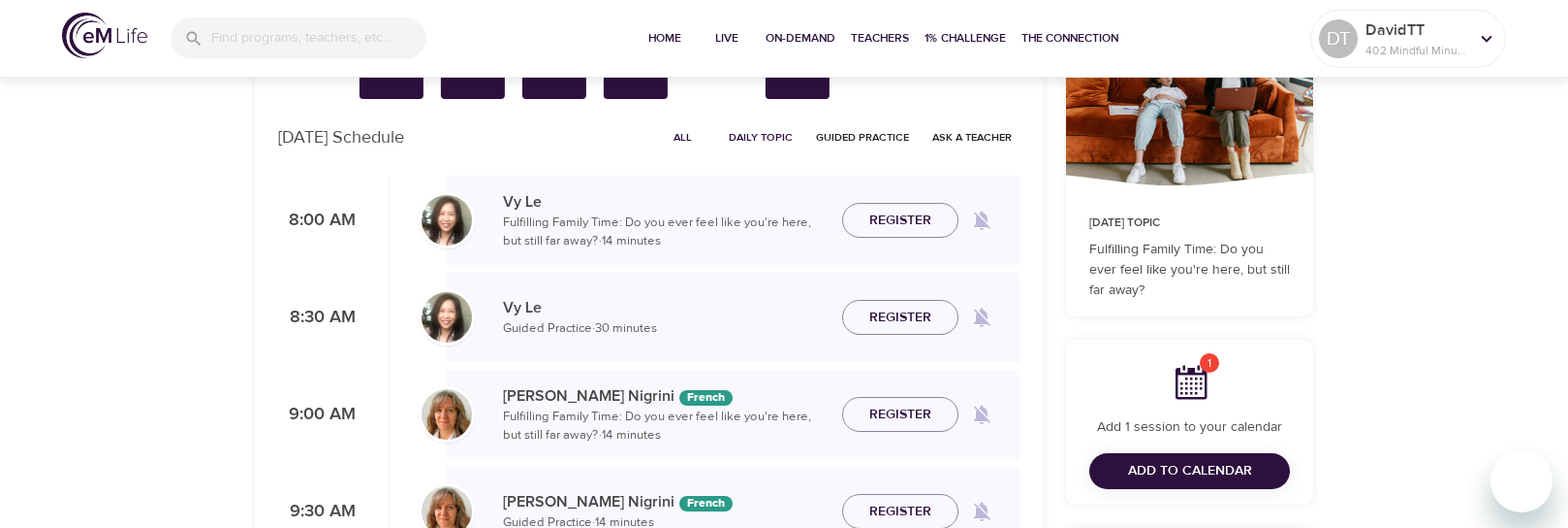
scroll to position [194, 0]
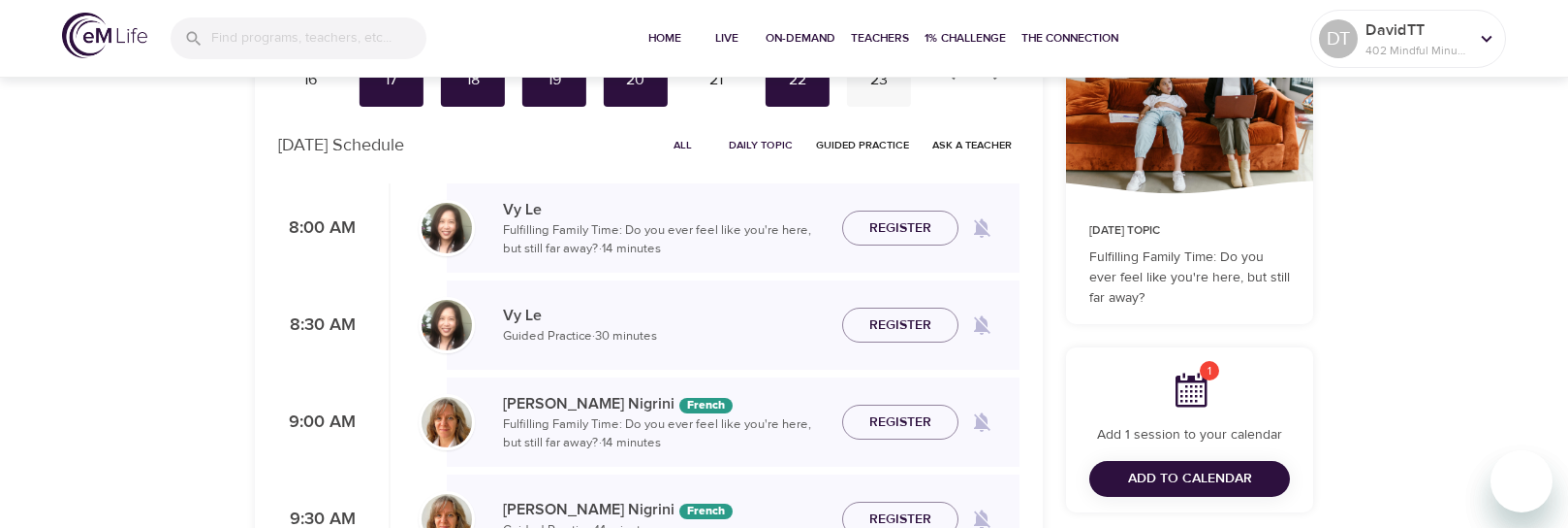
click at [875, 82] on div "23" at bounding box center [879, 80] width 49 height 22
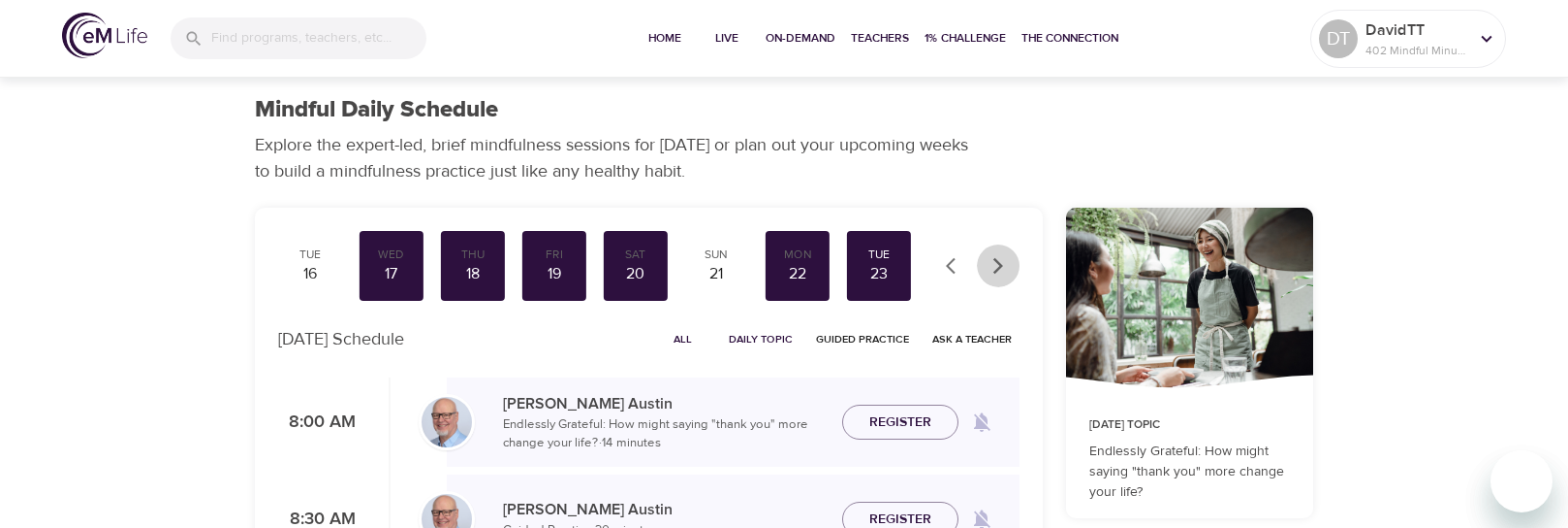
click at [1004, 265] on icon "button" at bounding box center [999, 265] width 19 height 19
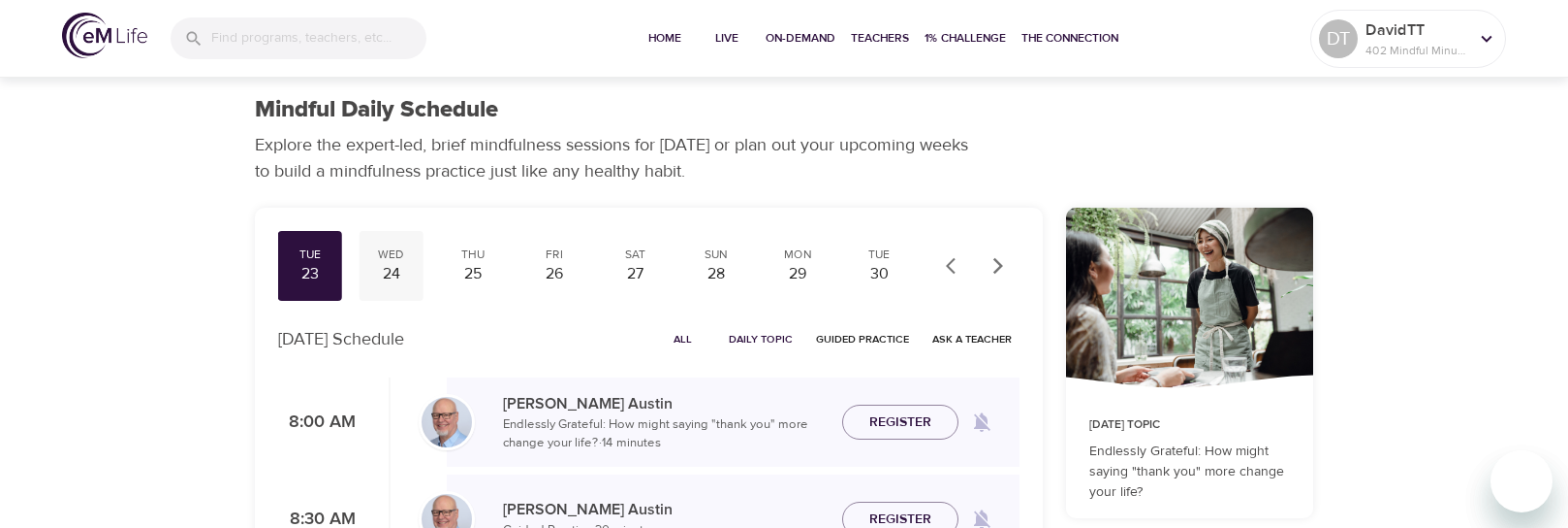
click at [401, 271] on div "24" at bounding box center [392, 273] width 49 height 22
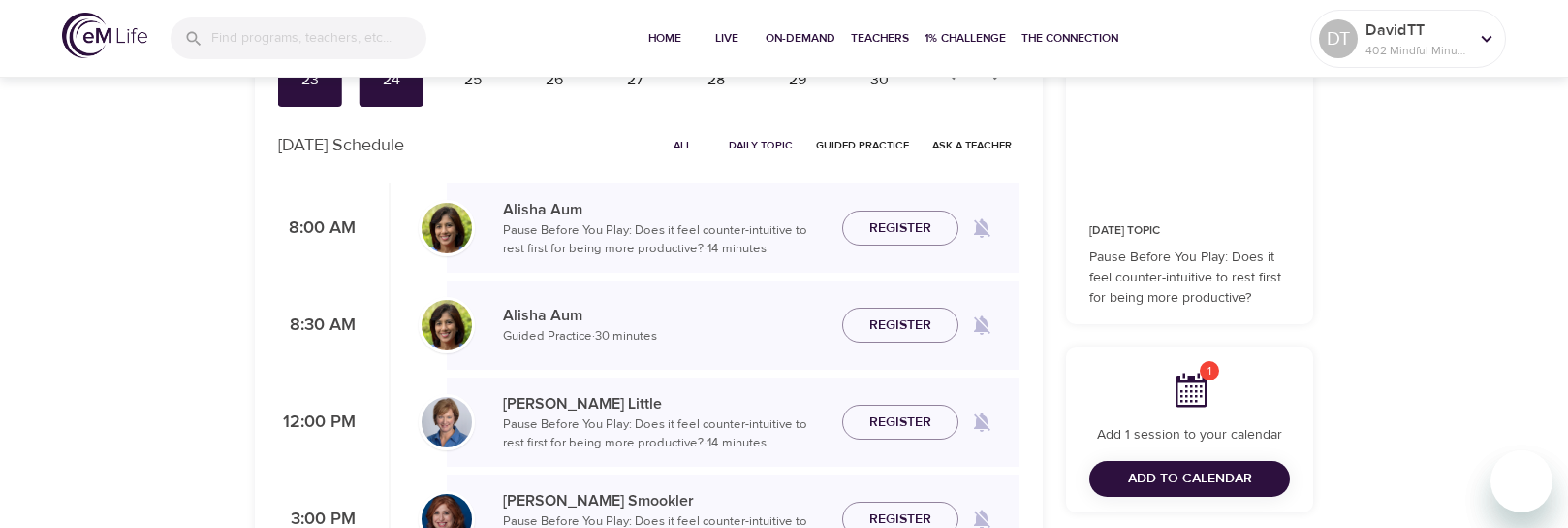
scroll to position [291, 0]
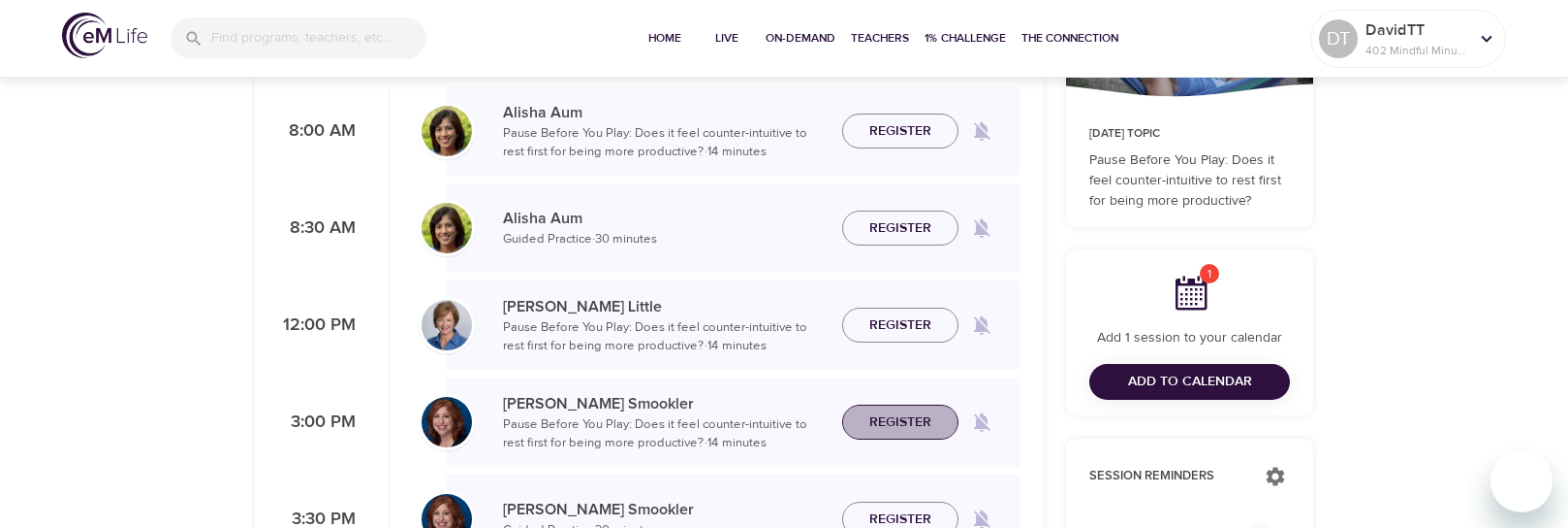
click at [935, 421] on span "Register" at bounding box center [901, 422] width 85 height 24
click at [935, 421] on div "Register" at bounding box center [901, 422] width 117 height 36
click at [935, 421] on span "Unregister" at bounding box center [901, 422] width 82 height 24
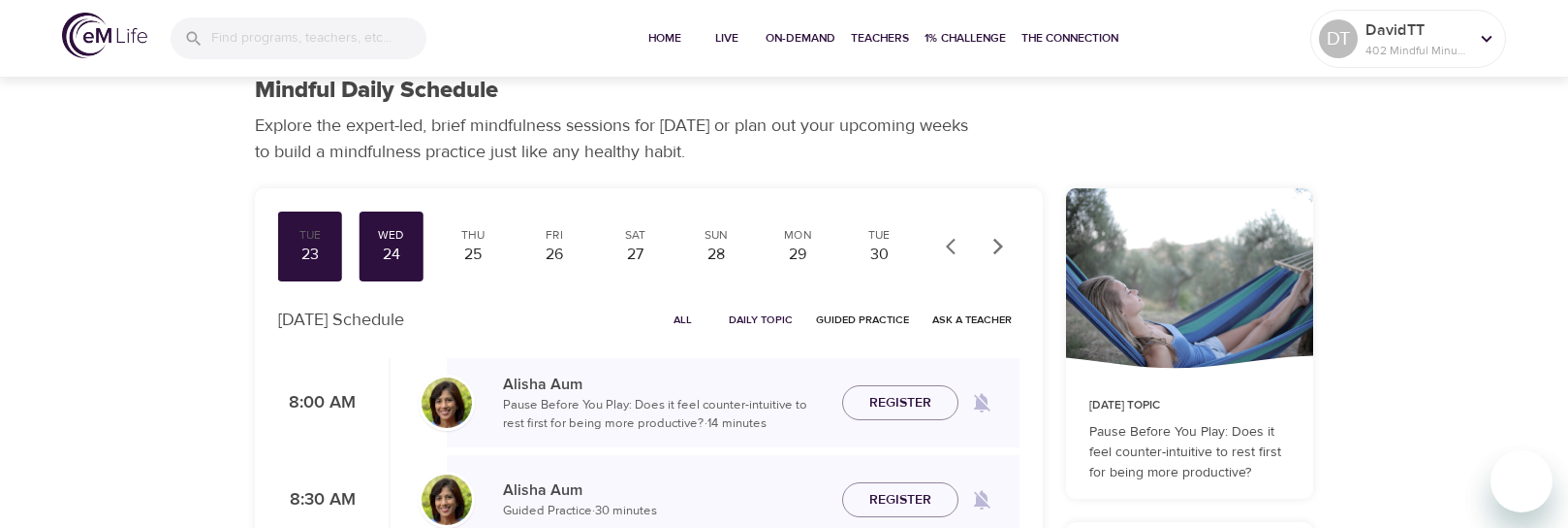
scroll to position [0, 0]
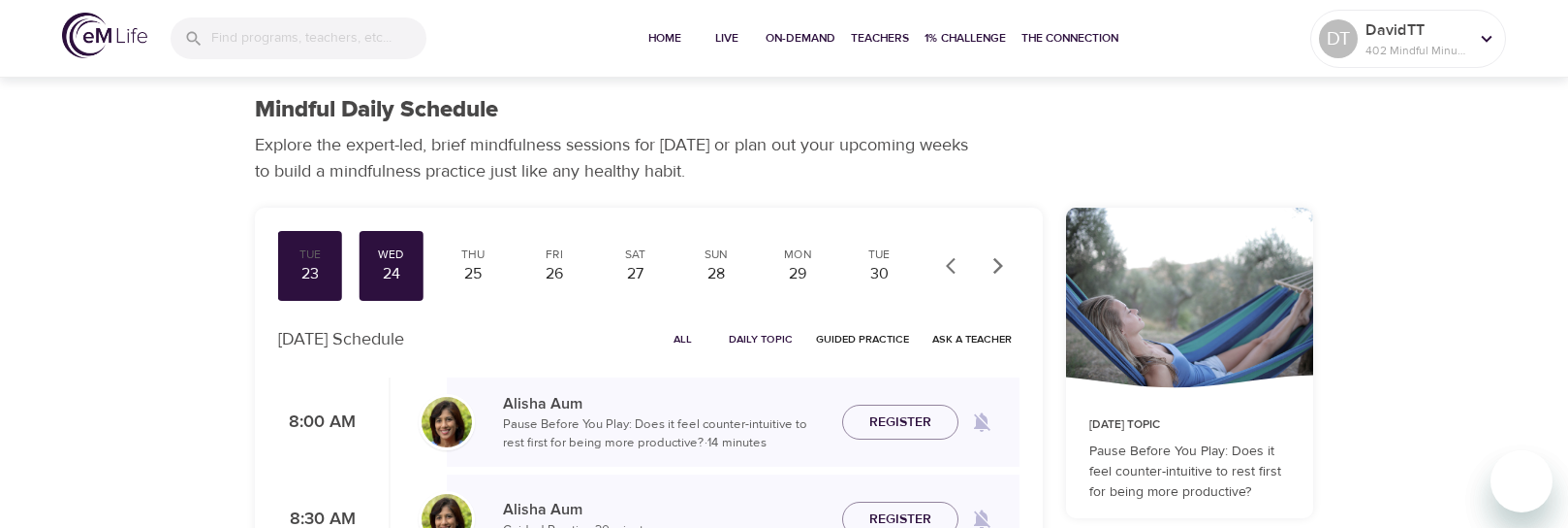
click at [1561, 336] on div at bounding box center [1558, 264] width 19 height 528
click at [473, 264] on div "25" at bounding box center [473, 273] width 49 height 22
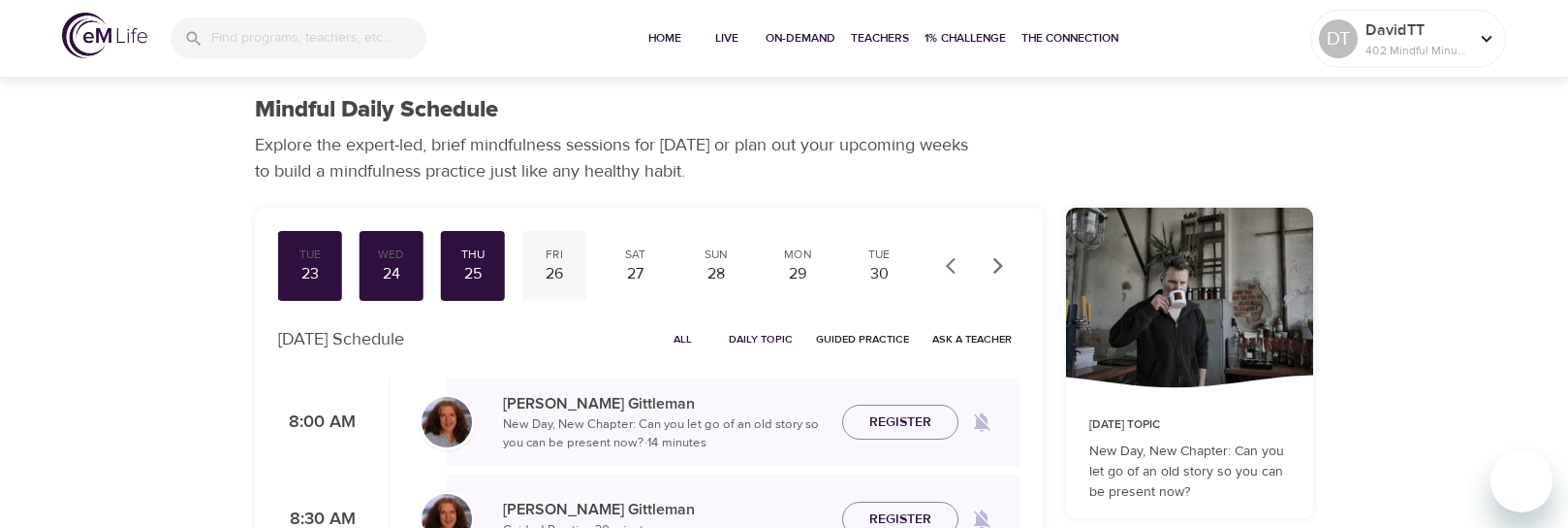
click at [557, 264] on div "26" at bounding box center [555, 273] width 49 height 22
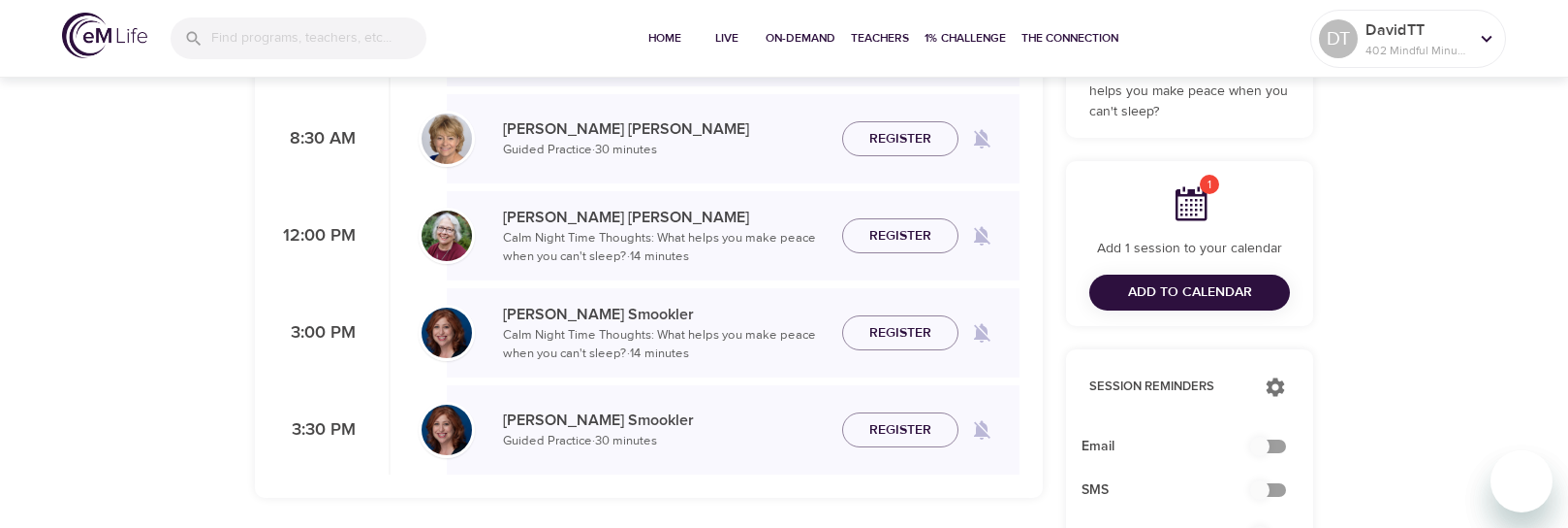
scroll to position [388, 0]
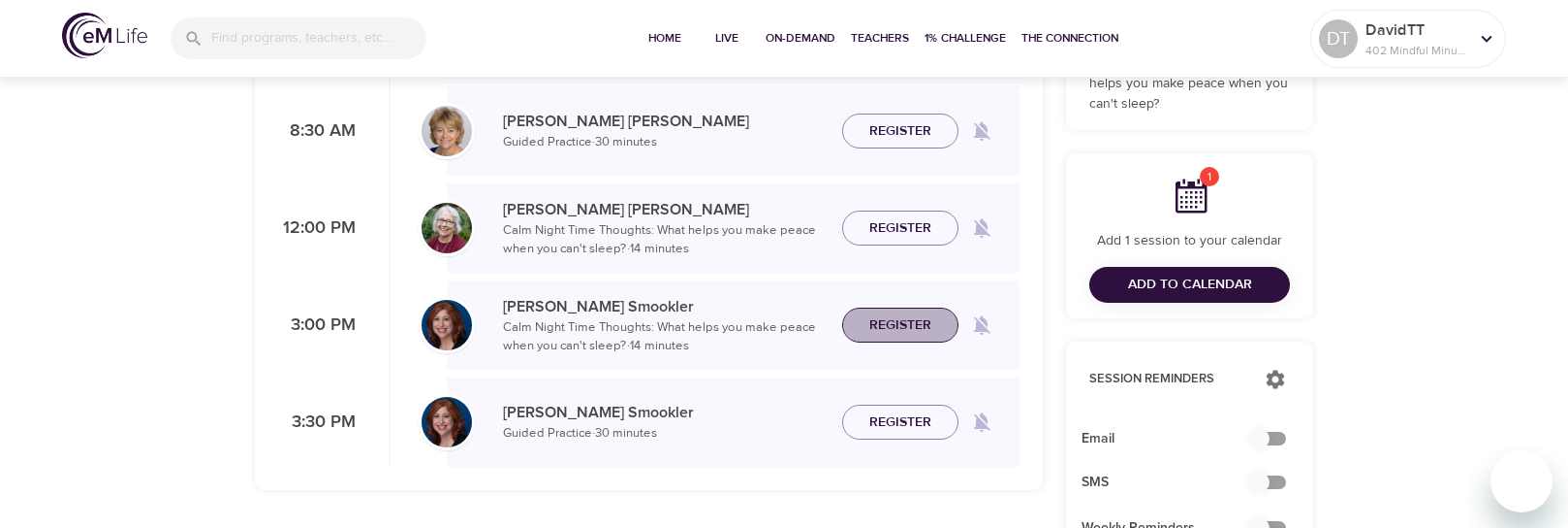
click at [931, 313] on span "Register" at bounding box center [901, 325] width 62 height 24
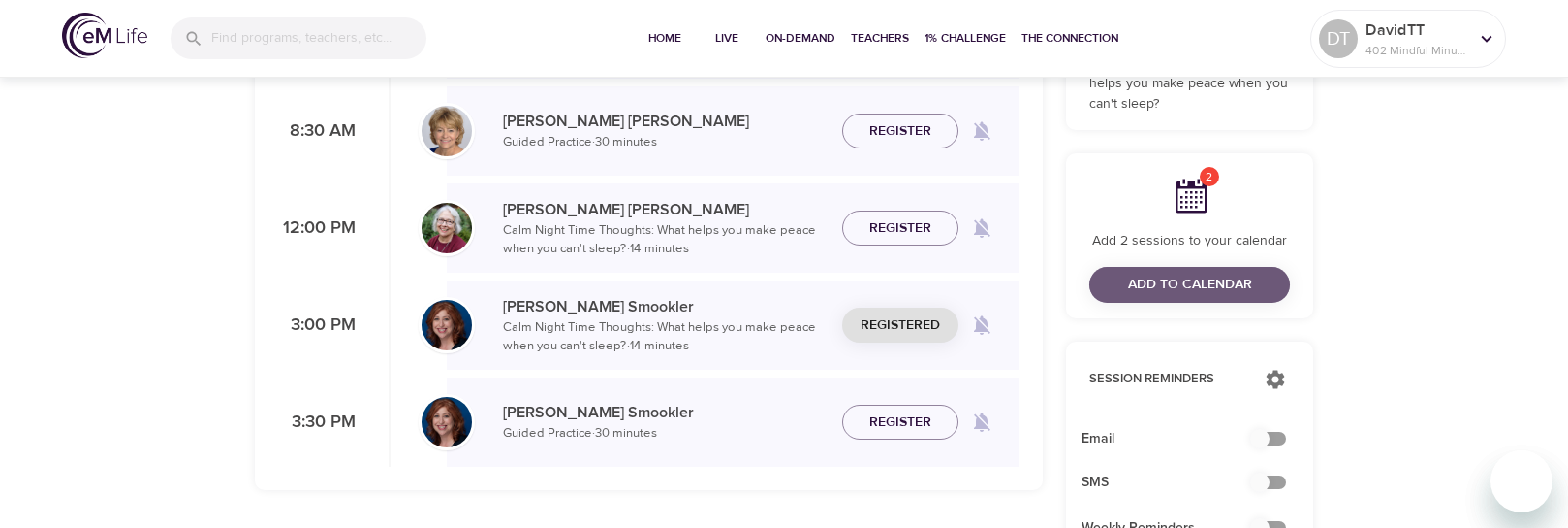
click at [1180, 285] on span "Add to Calendar" at bounding box center [1190, 284] width 124 height 24
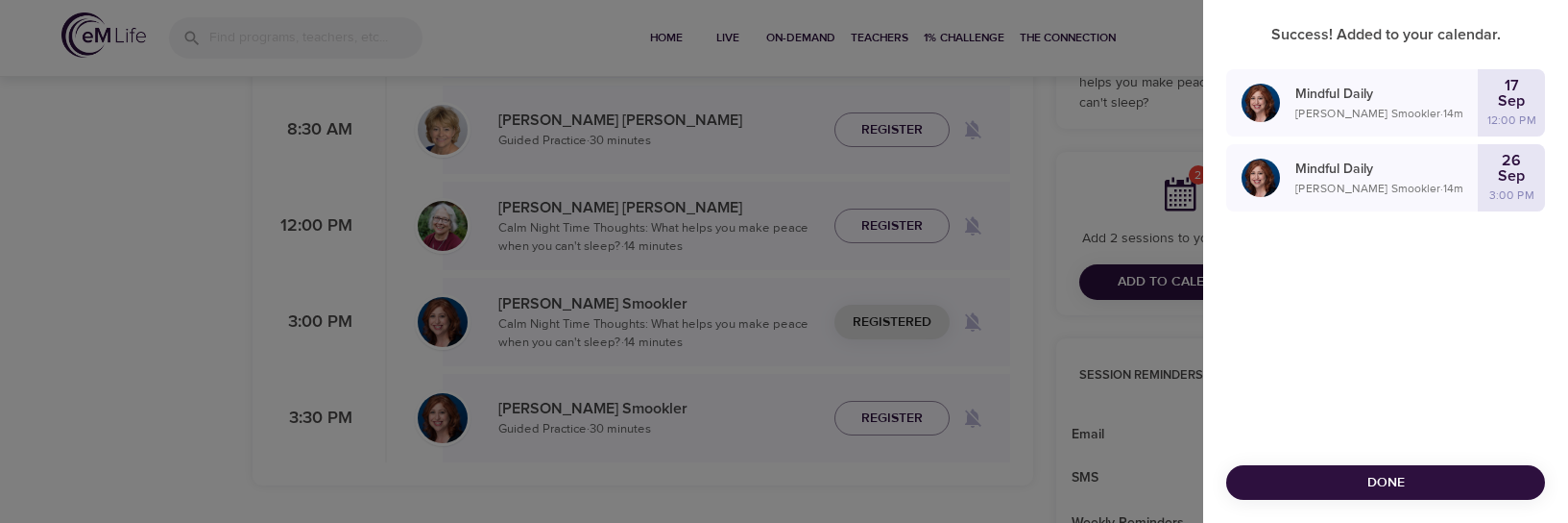
click at [1400, 477] on span "Done" at bounding box center [1385, 483] width 288 height 24
